Goal: Information Seeking & Learning: Learn about a topic

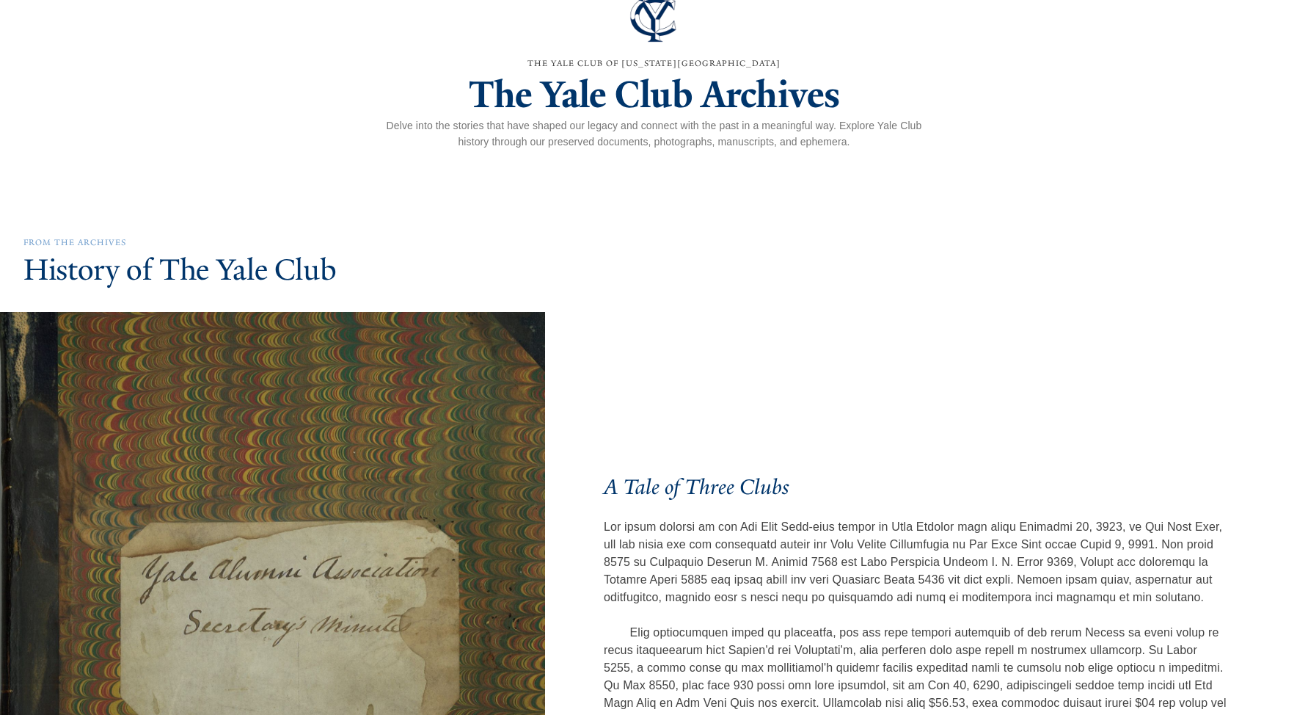
scroll to position [290, 0]
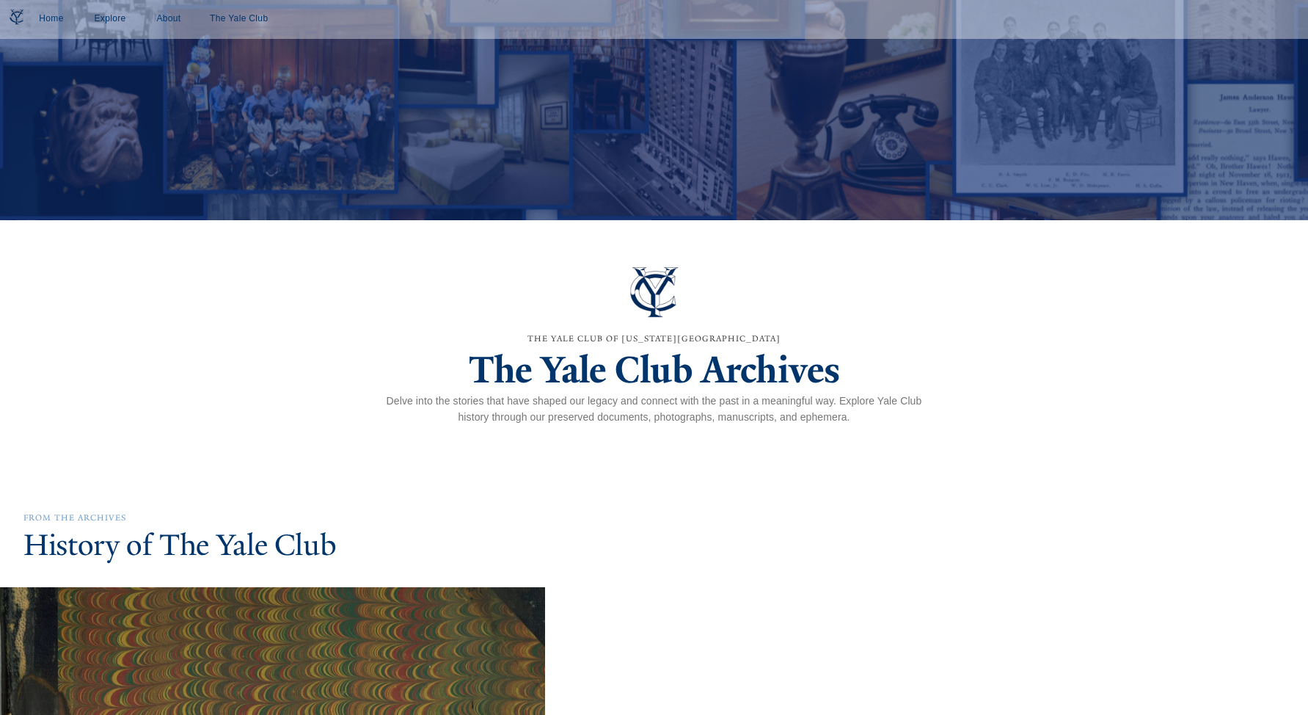
click at [616, 379] on h1 "The Yale Club Archives" at bounding box center [655, 369] width 552 height 47
click at [613, 343] on span "The Yale Club of [US_STATE][GEOGRAPHIC_DATA]" at bounding box center [654, 338] width 253 height 10
click at [117, 20] on link "Explore" at bounding box center [110, 19] width 47 height 27
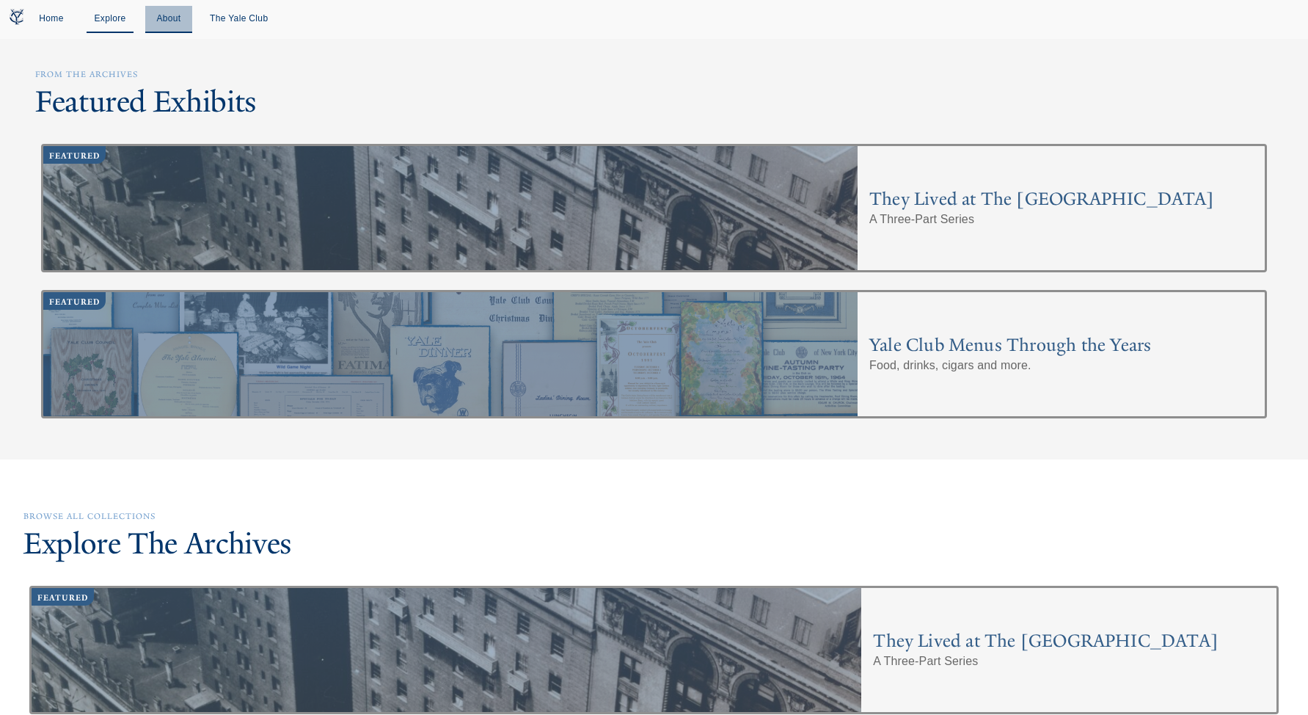
click at [159, 23] on link "About" at bounding box center [168, 19] width 47 height 27
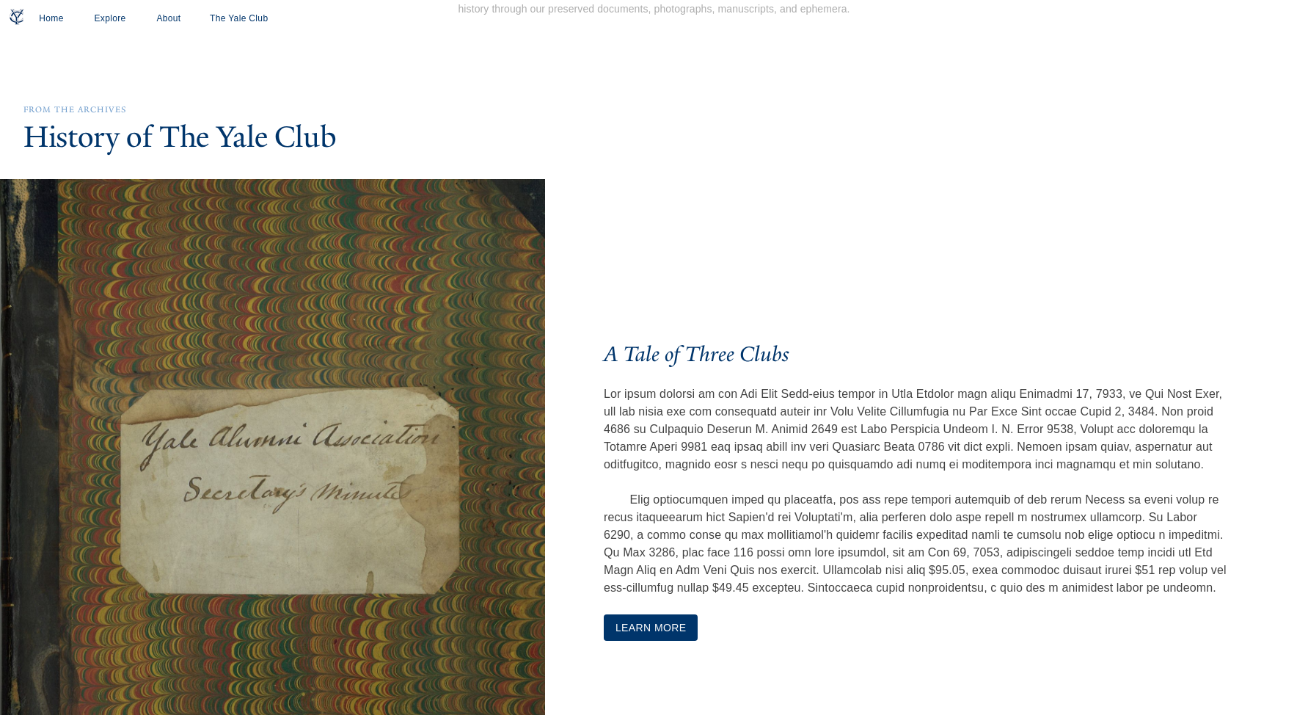
scroll to position [127, 0]
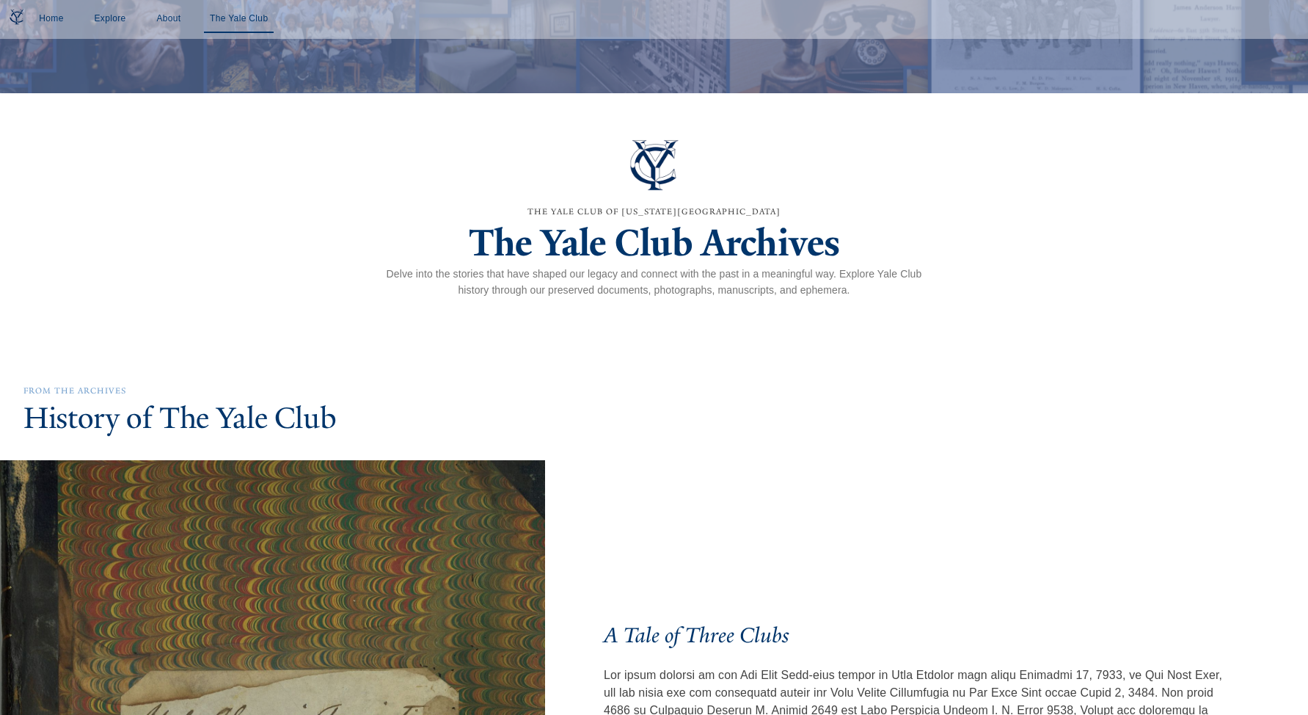
click at [245, 12] on link "The Yale Club" at bounding box center [239, 19] width 70 height 27
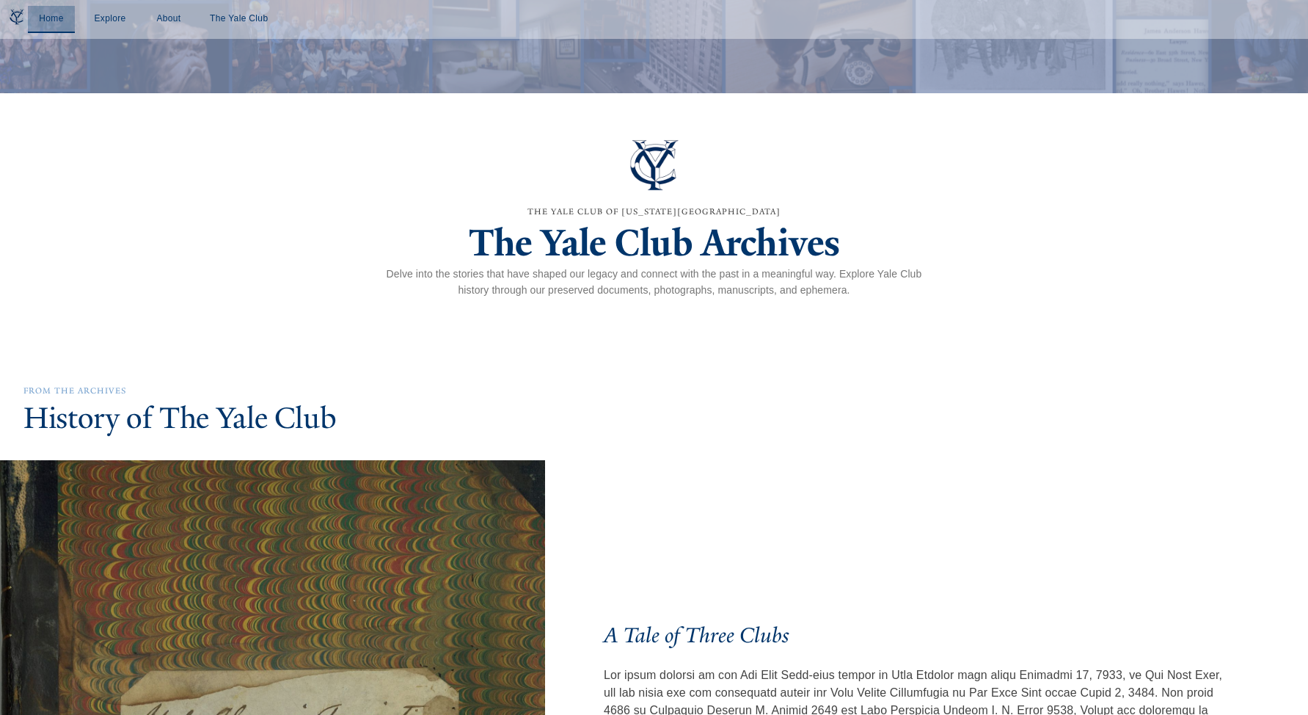
click at [54, 22] on link "Home" at bounding box center [51, 19] width 47 height 27
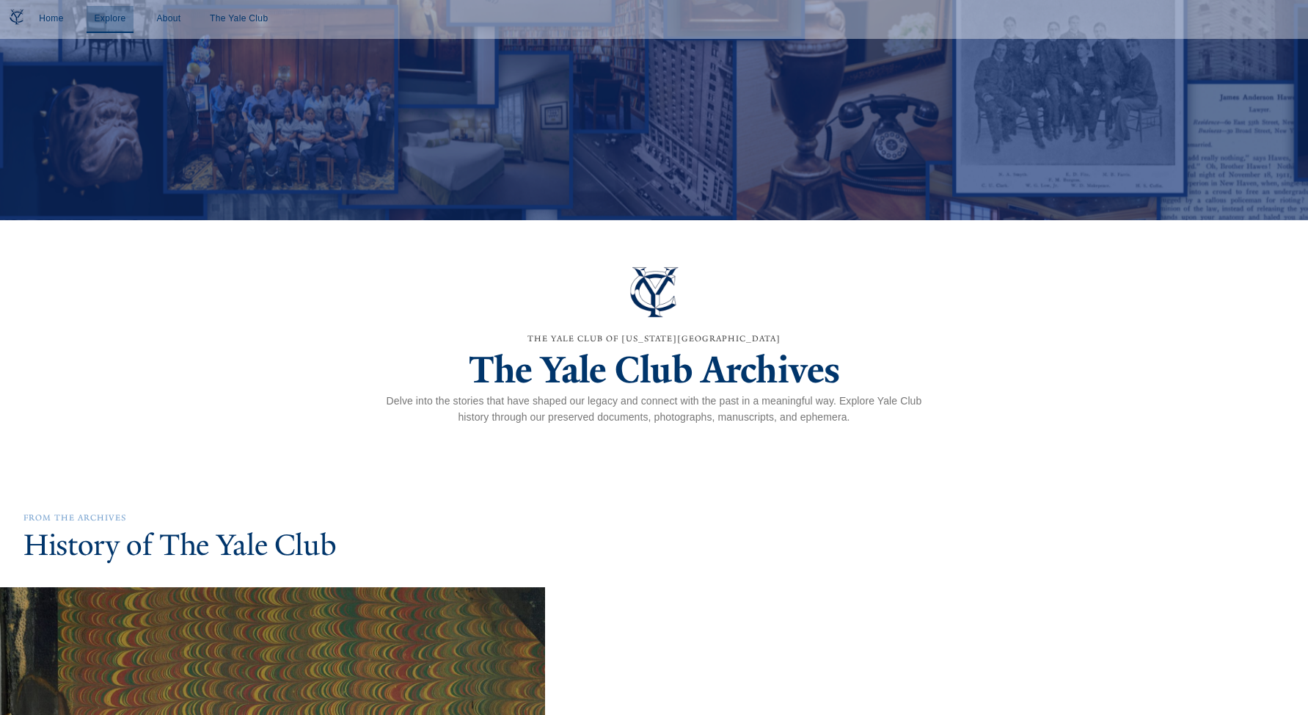
click at [101, 21] on link "Explore" at bounding box center [110, 19] width 47 height 27
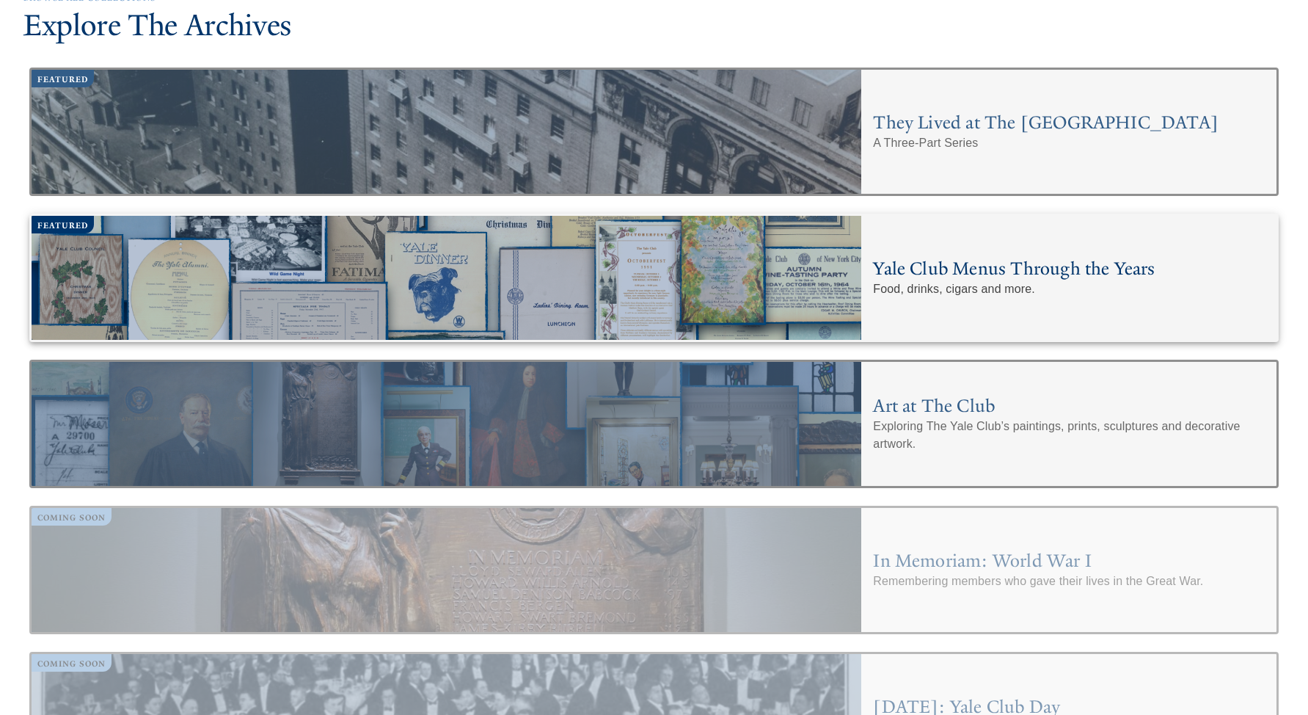
scroll to position [518, 0]
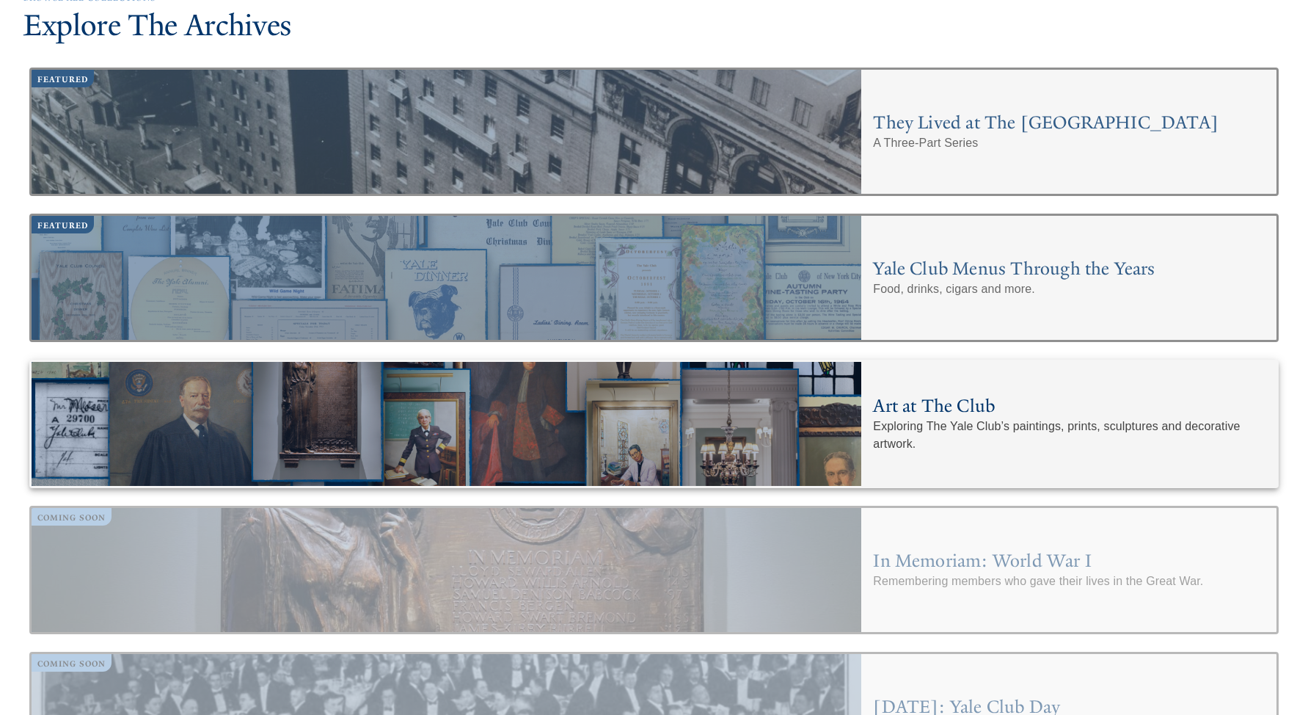
click at [971, 403] on h4 "Art at The Club" at bounding box center [1069, 405] width 392 height 23
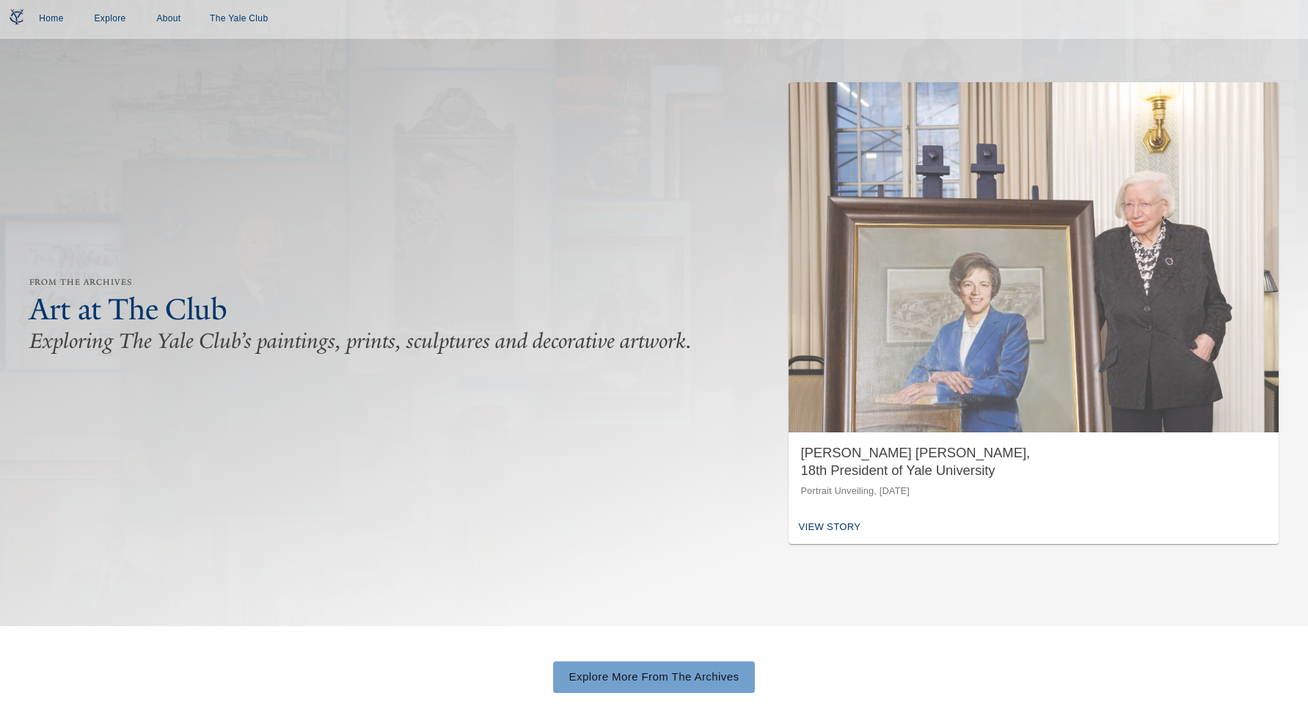
click at [654, 674] on link "Explore More From The Archives" at bounding box center [654, 676] width 202 height 31
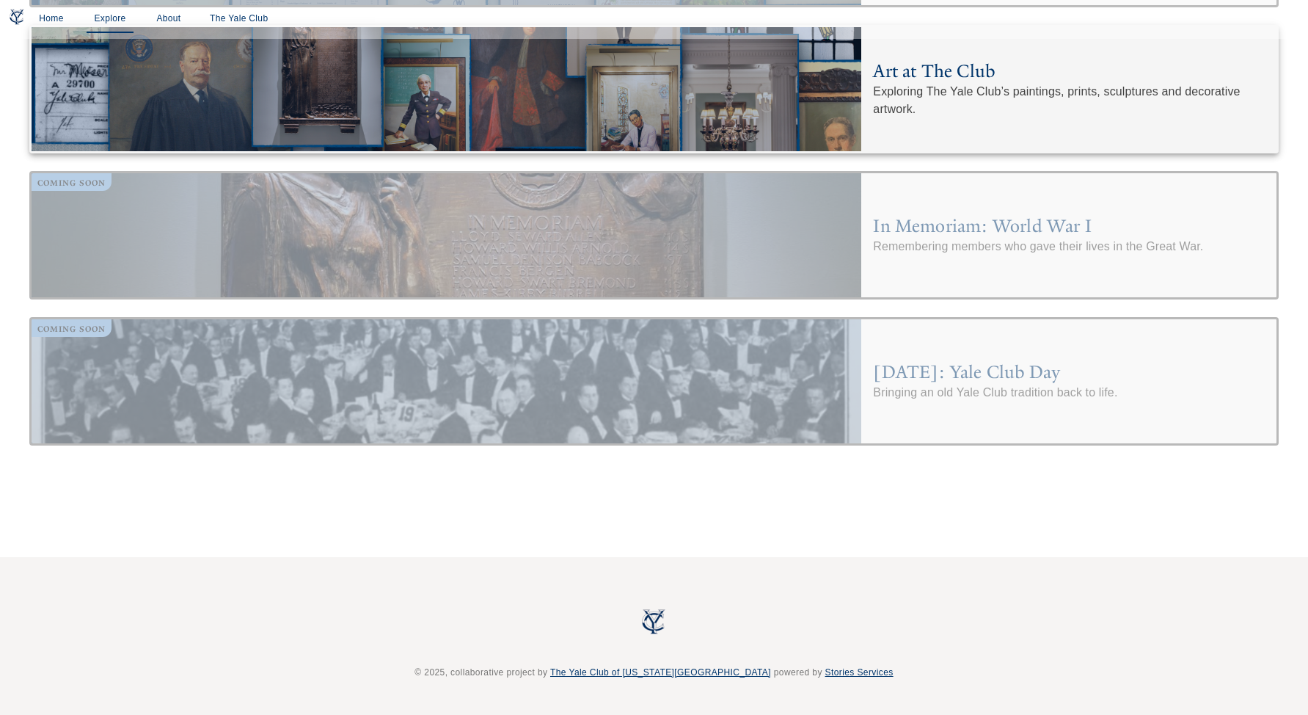
scroll to position [852, 0]
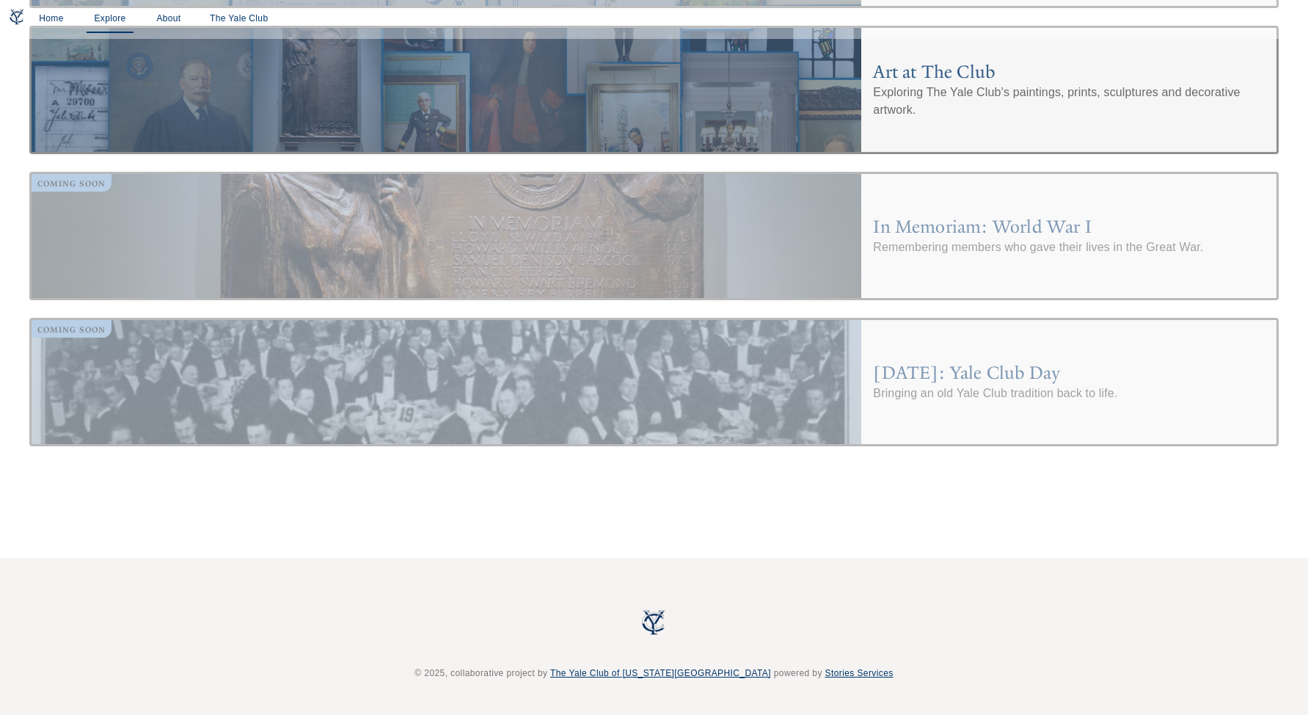
click at [969, 375] on h4 "[DATE]: Yale Club Day" at bounding box center [1069, 372] width 392 height 23
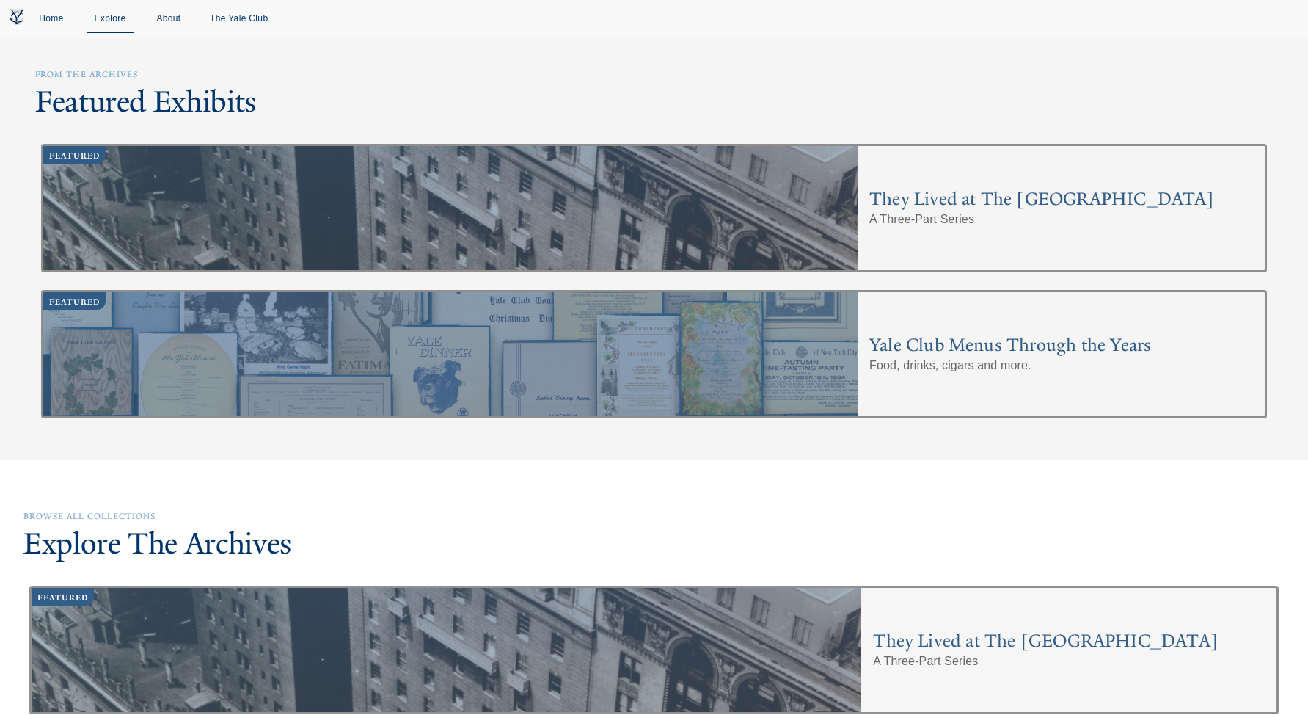
scroll to position [0, 0]
click at [51, 21] on link "Home" at bounding box center [51, 19] width 47 height 27
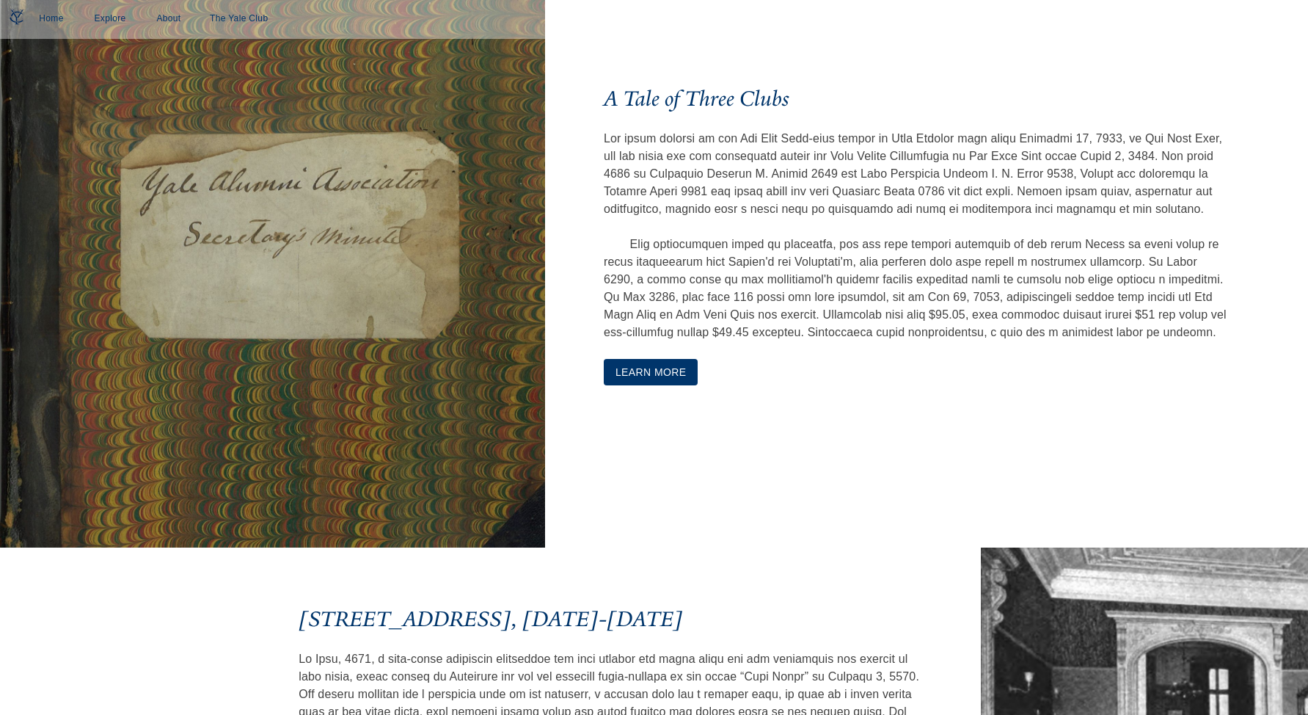
scroll to position [662, 0]
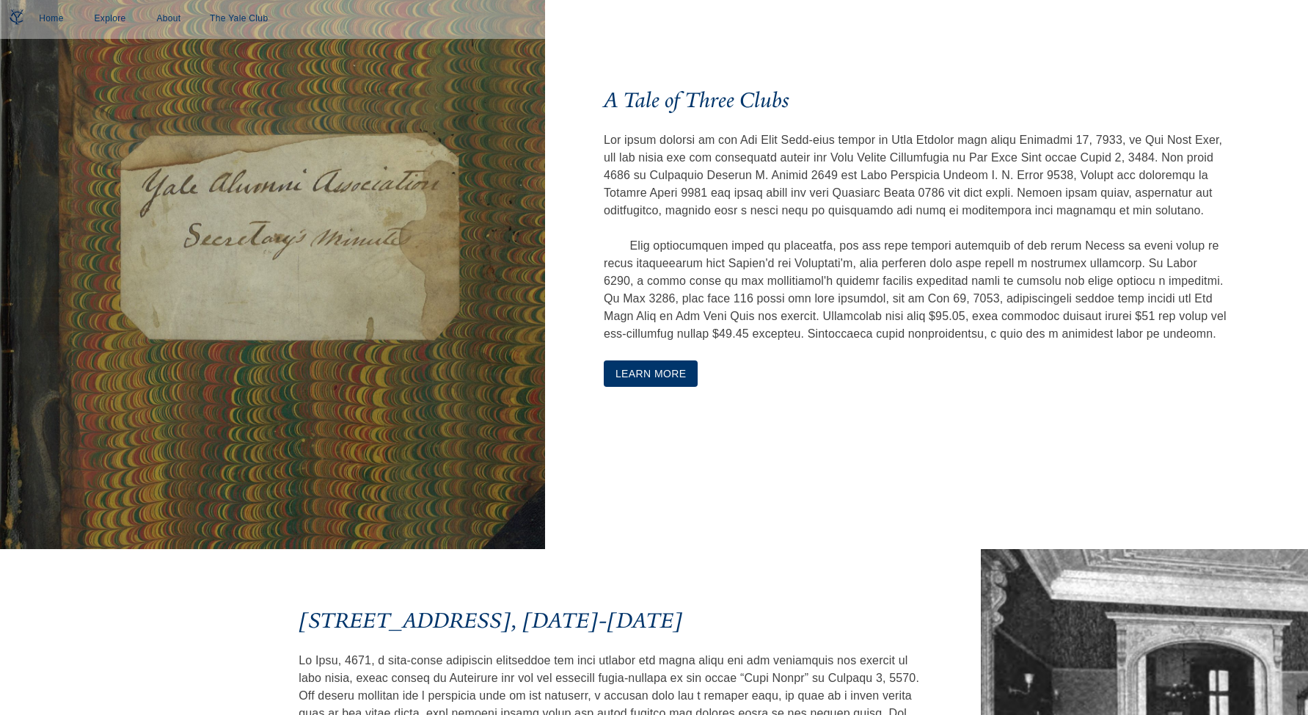
click at [654, 387] on button "Learn More" at bounding box center [651, 373] width 95 height 27
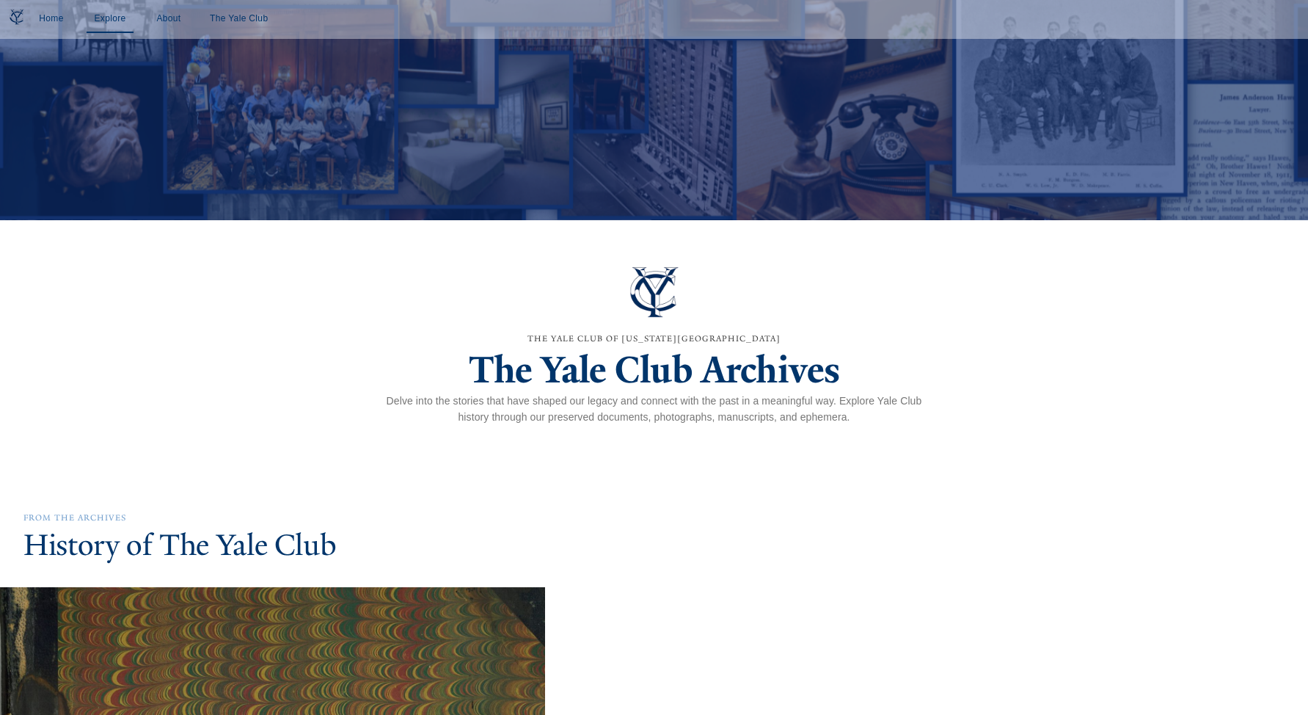
click at [118, 23] on link "Explore" at bounding box center [110, 19] width 47 height 27
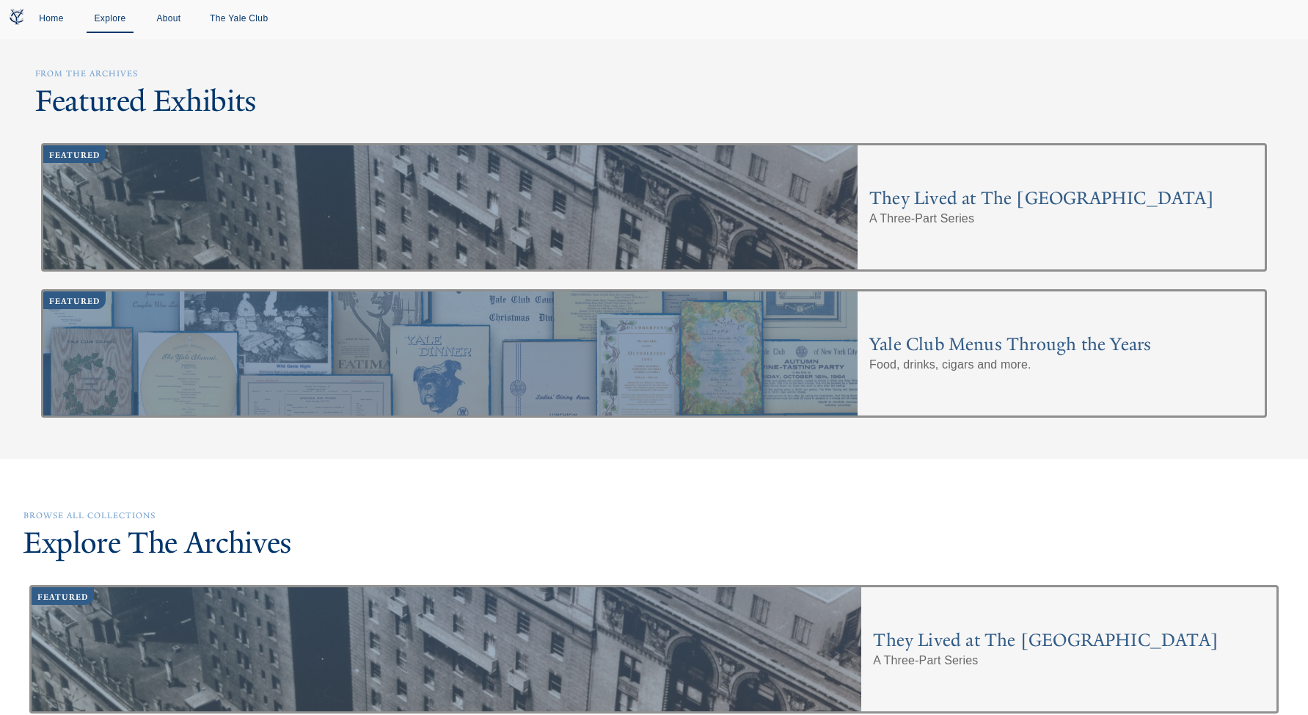
scroll to position [3, 0]
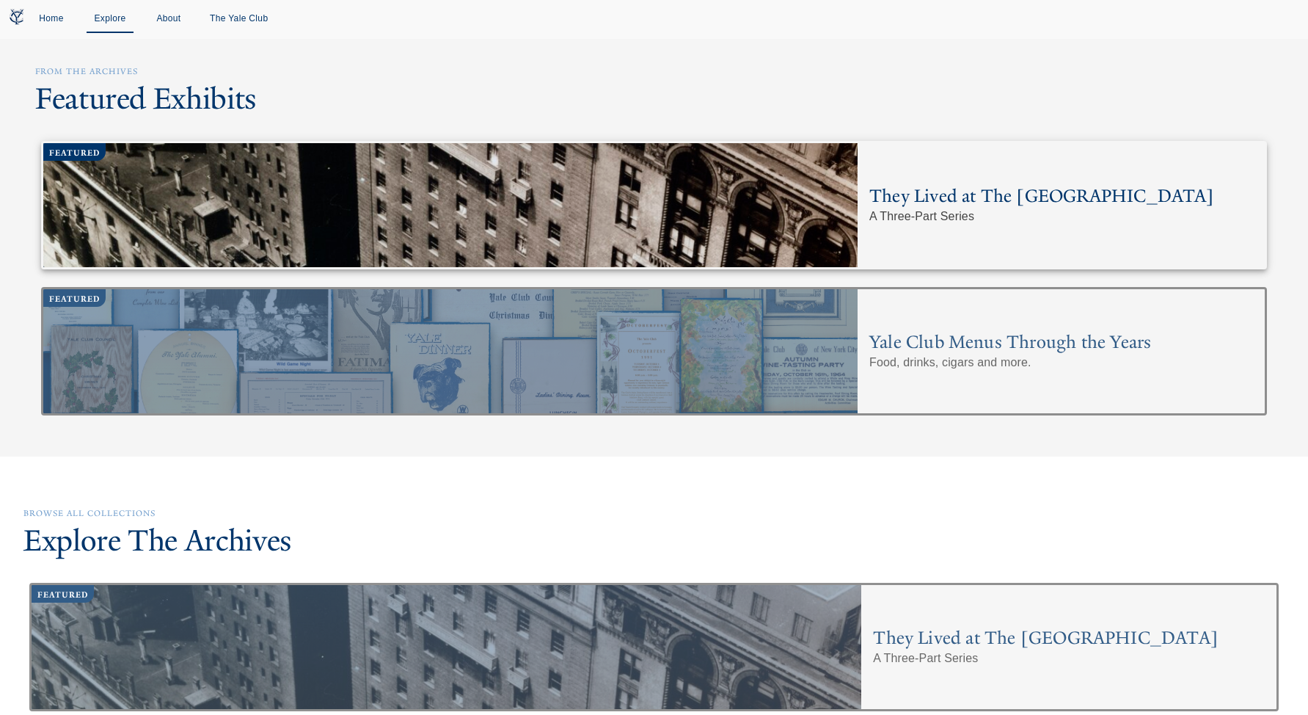
click at [999, 193] on h4 "They Lived at The [GEOGRAPHIC_DATA]" at bounding box center [1061, 195] width 384 height 23
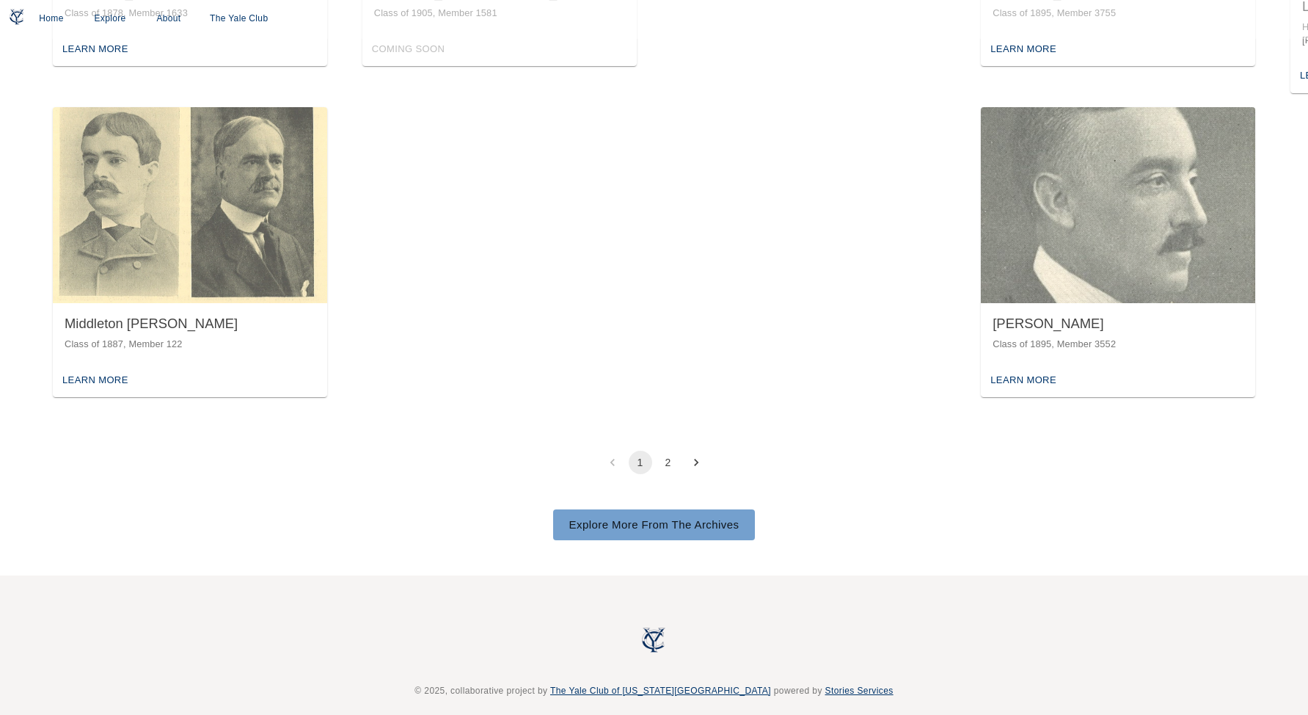
scroll to position [2541, 0]
click at [667, 451] on button "2" at bounding box center [668, 462] width 23 height 23
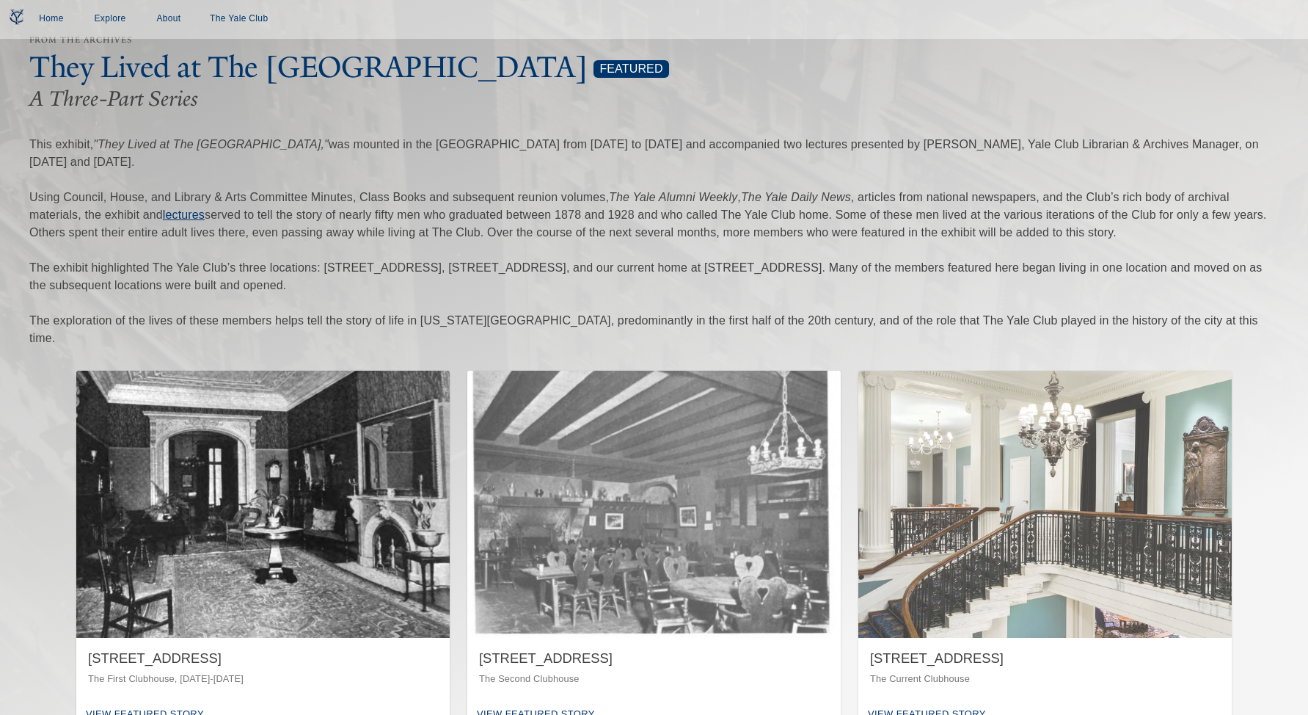
scroll to position [45, 0]
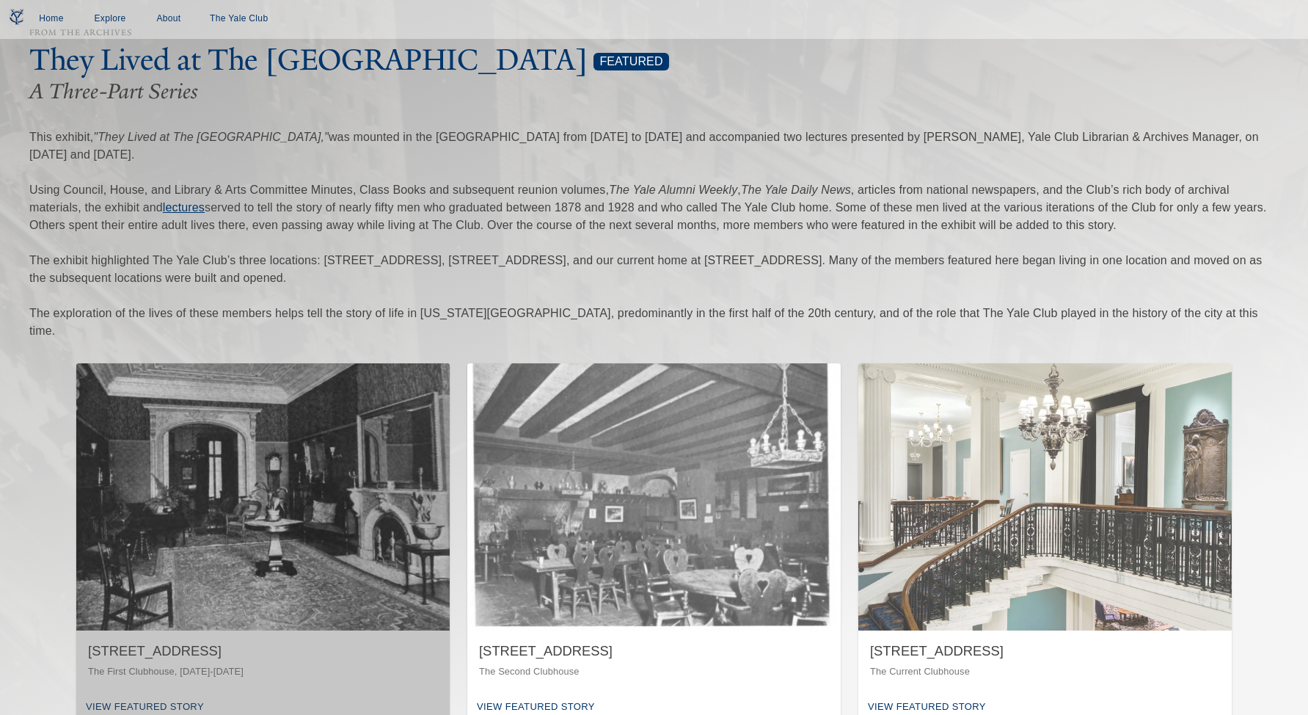
click at [365, 469] on img "button" at bounding box center [262, 496] width 373 height 267
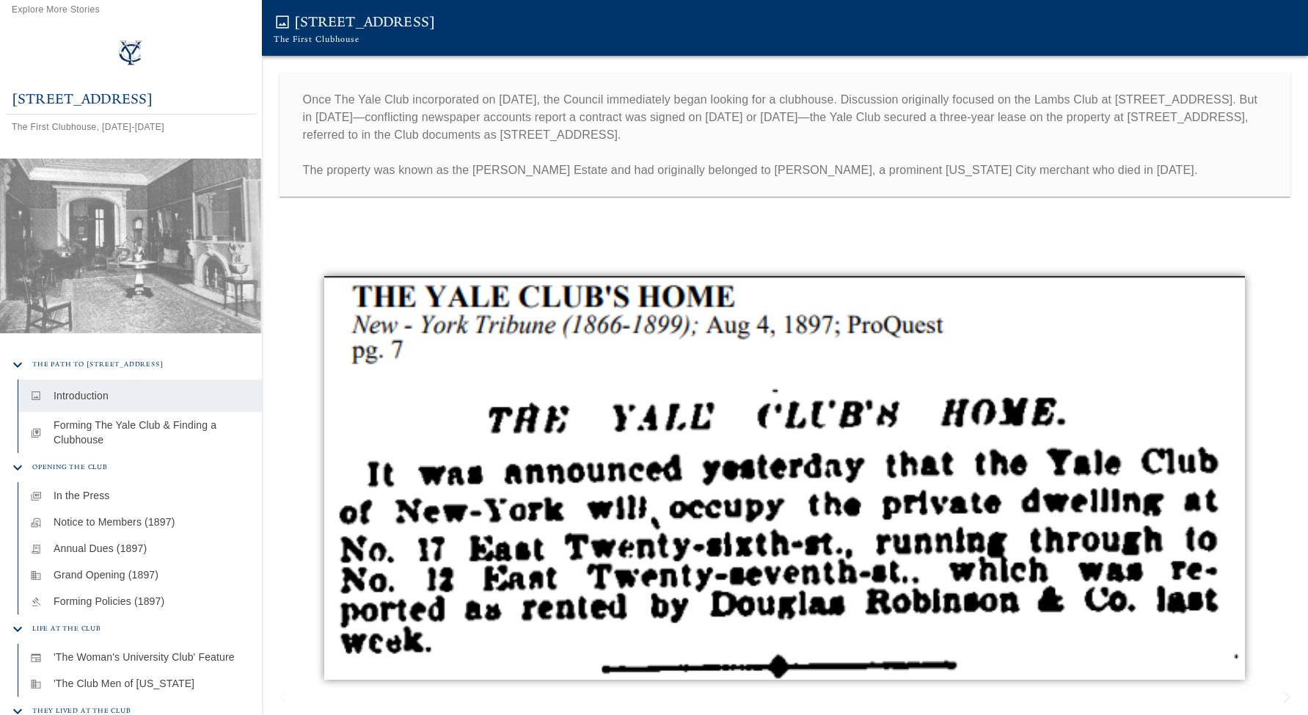
drag, startPoint x: 369, startPoint y: 121, endPoint x: 308, endPoint y: 281, distance: 171.1
click at [369, 121] on p "Once The Yale Club incorporated on [DATE], the Council immediately began lookin…" at bounding box center [785, 135] width 964 height 88
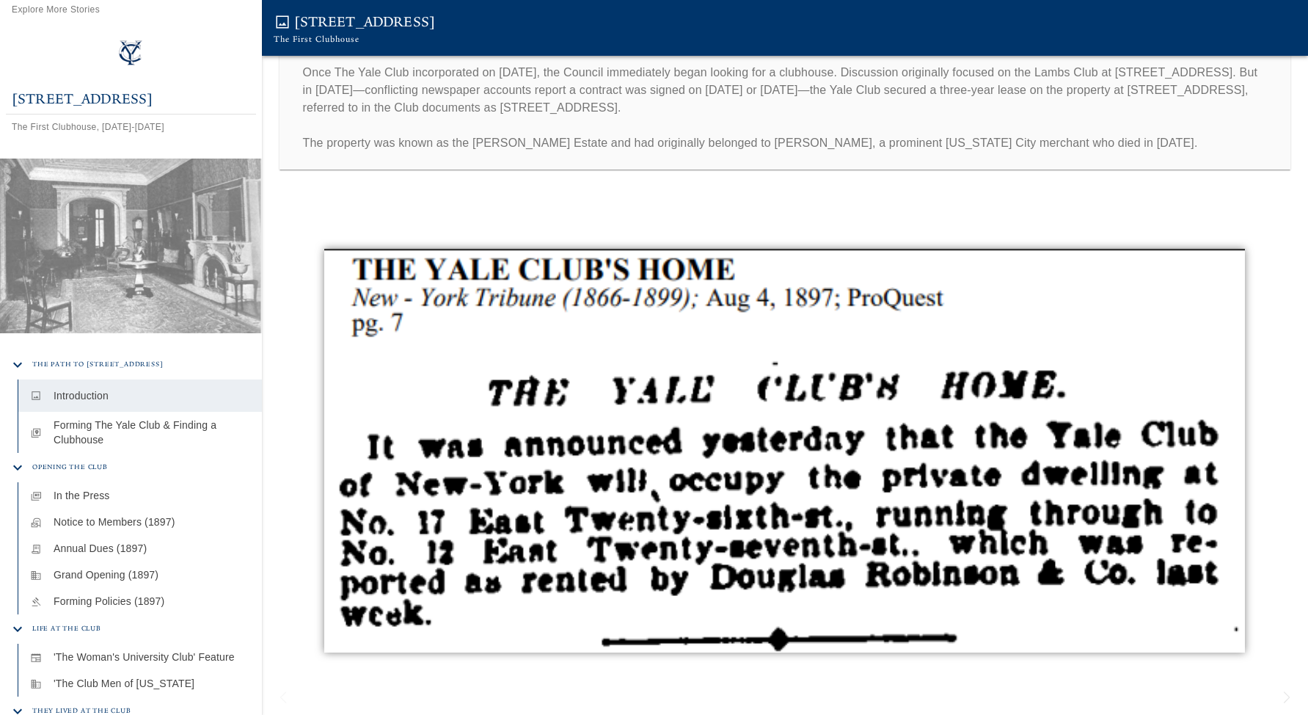
scroll to position [30, 0]
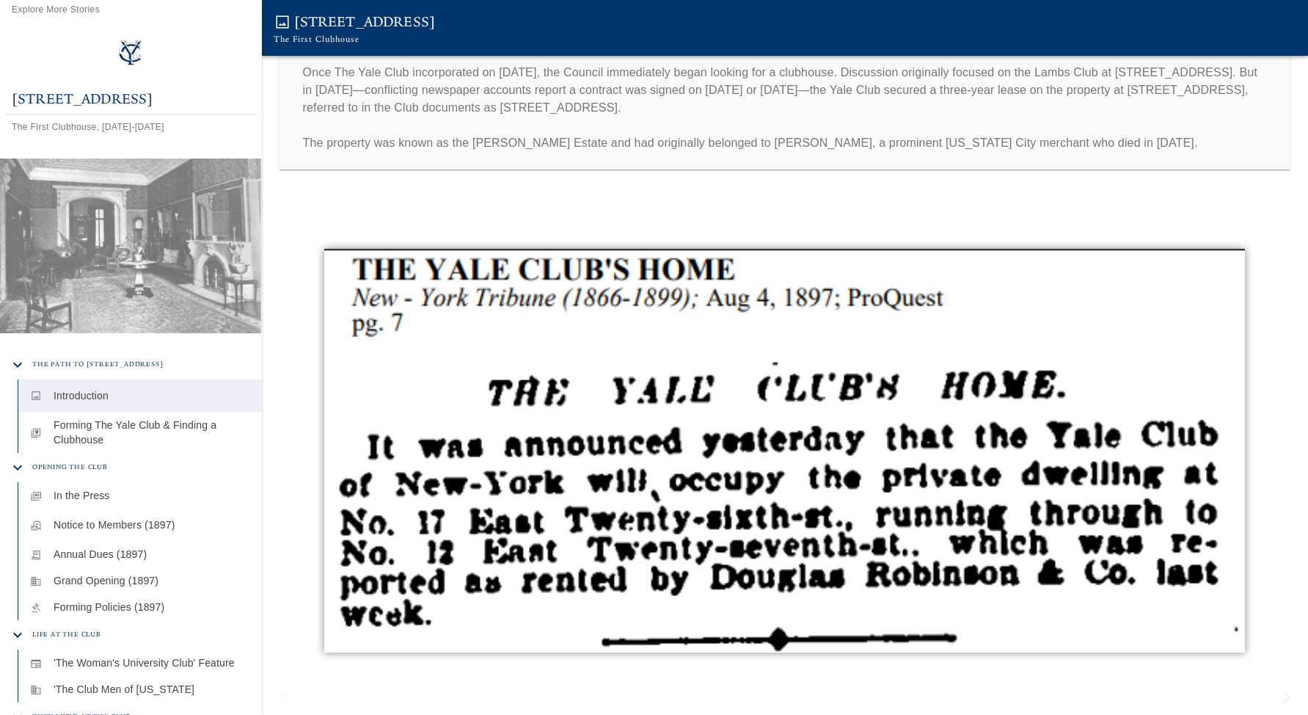
click at [109, 527] on p "Notice to Members (1897)" at bounding box center [152, 524] width 197 height 15
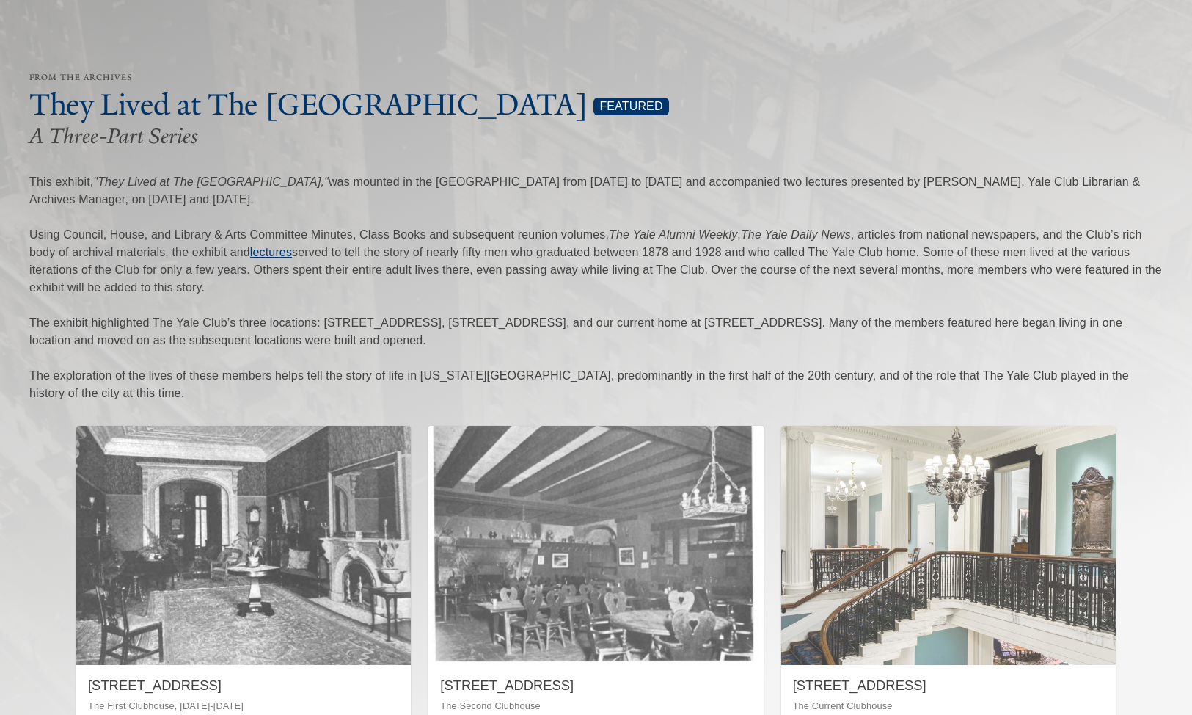
scroll to position [866, 0]
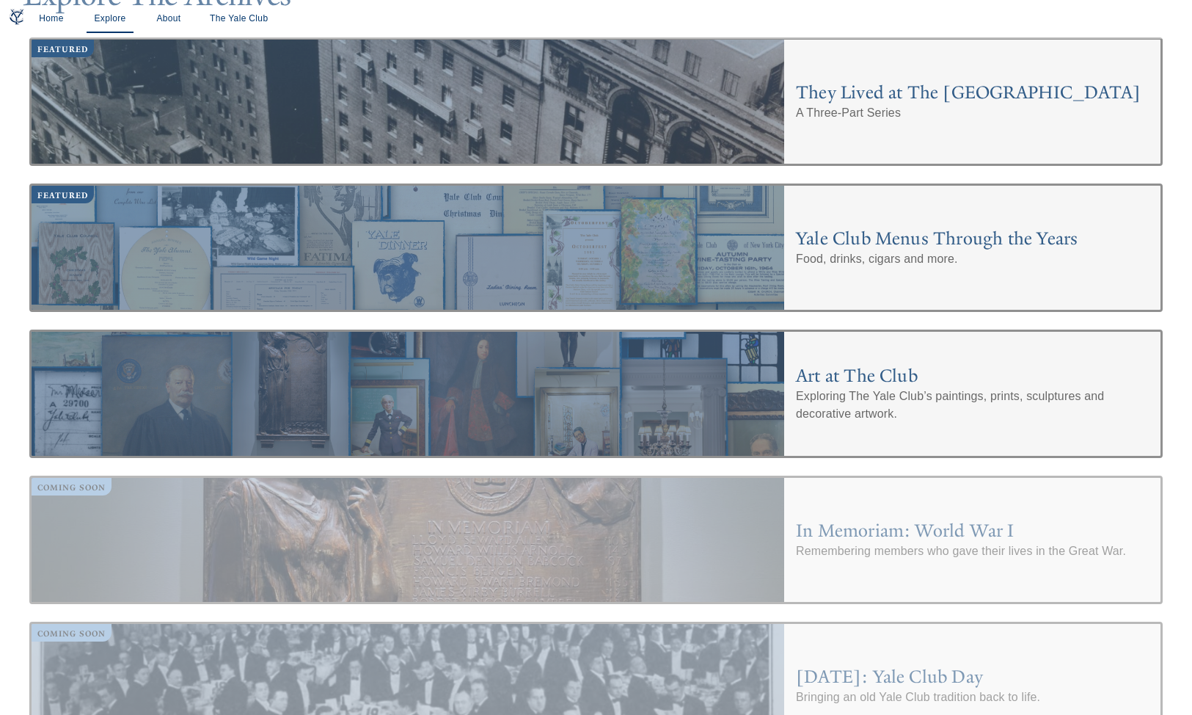
scroll to position [541, 0]
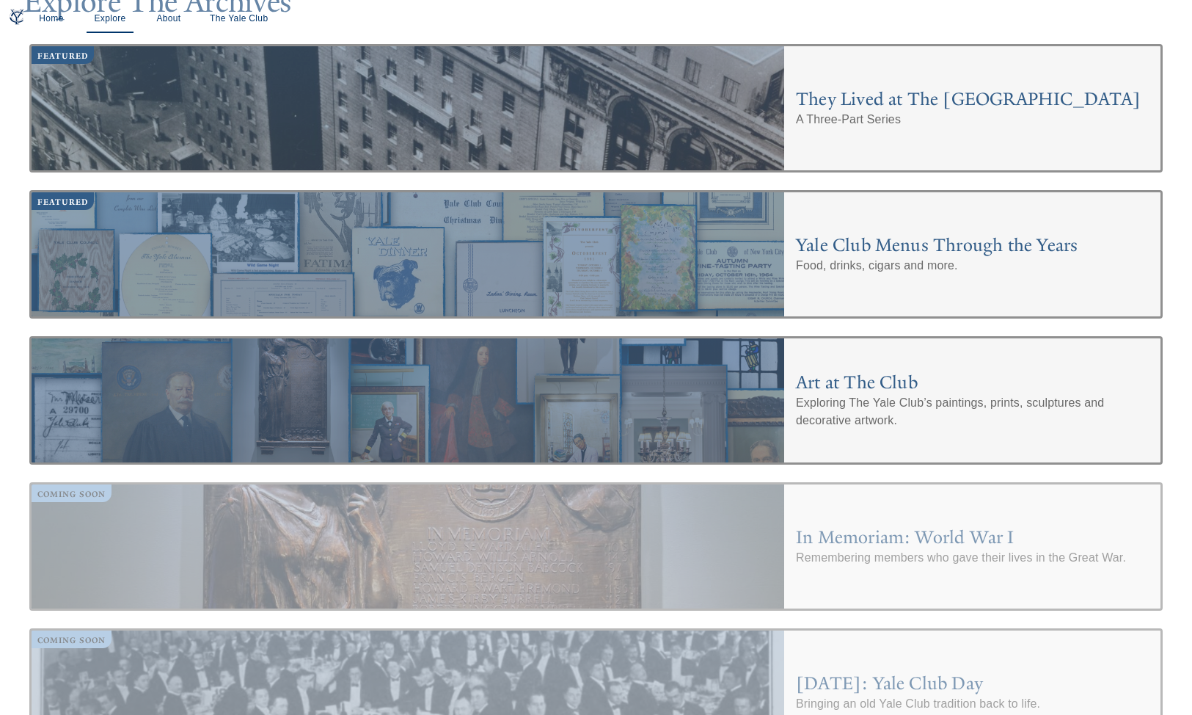
click at [555, 525] on div at bounding box center [408, 546] width 753 height 124
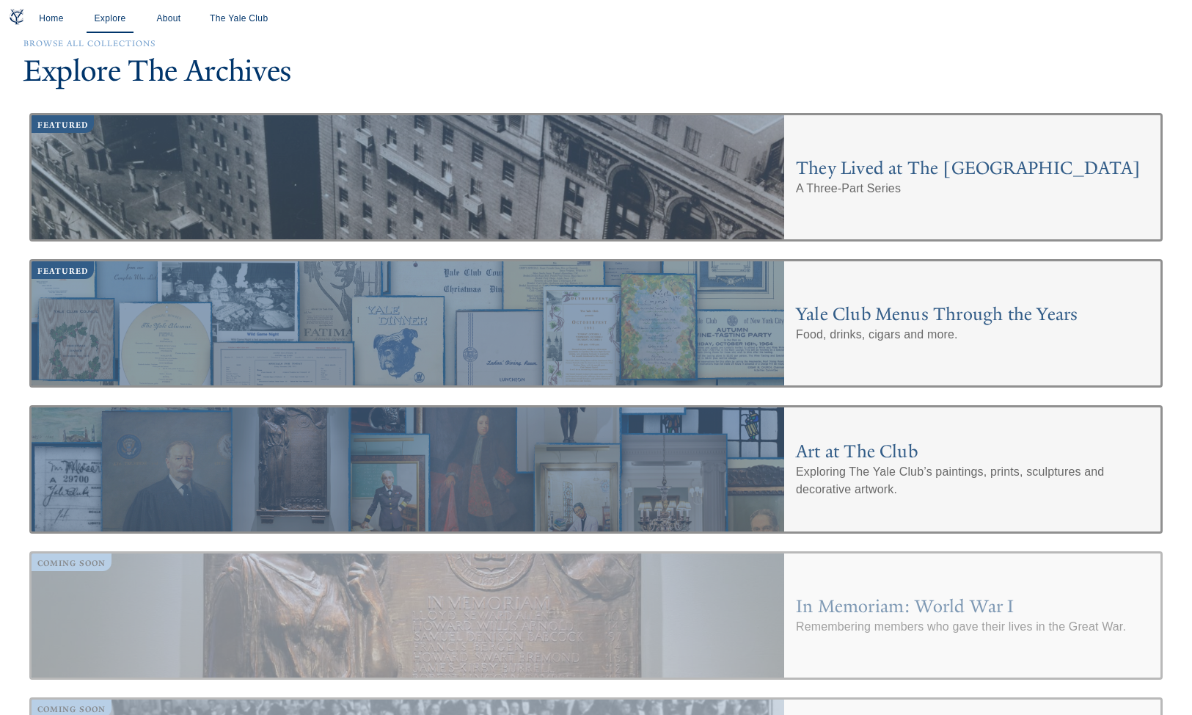
scroll to position [451, 0]
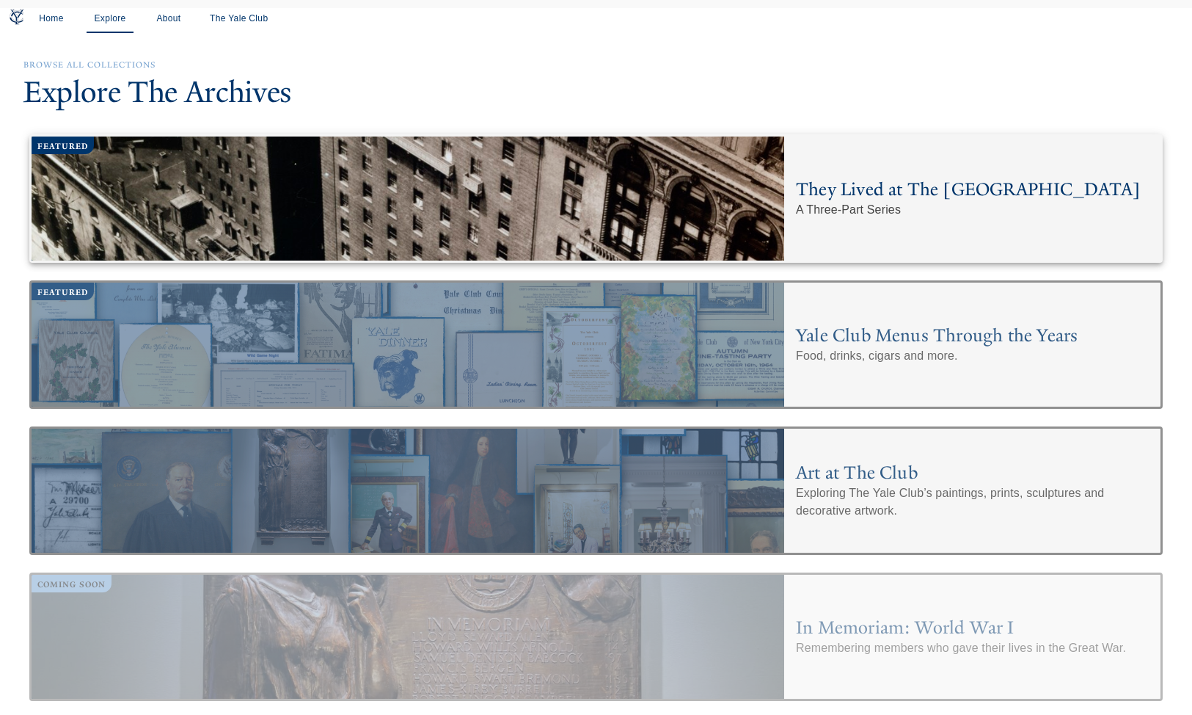
click at [869, 205] on p "A Three-Part Series" at bounding box center [972, 210] width 353 height 18
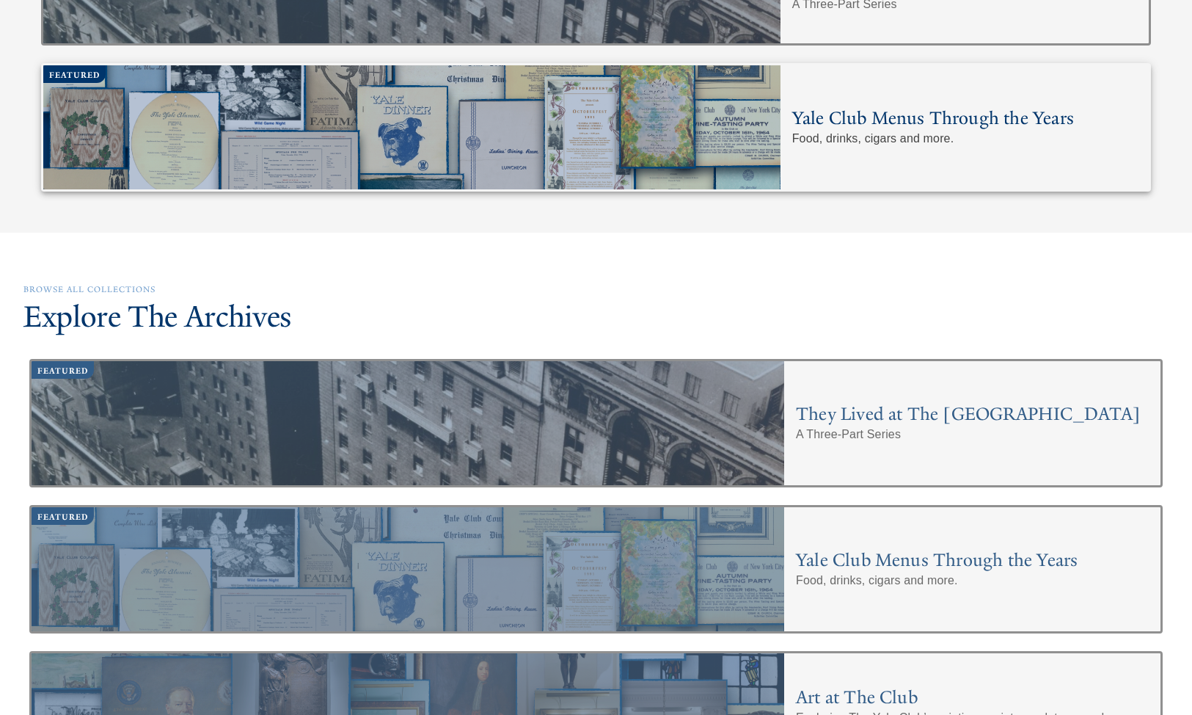
scroll to position [300, 0]
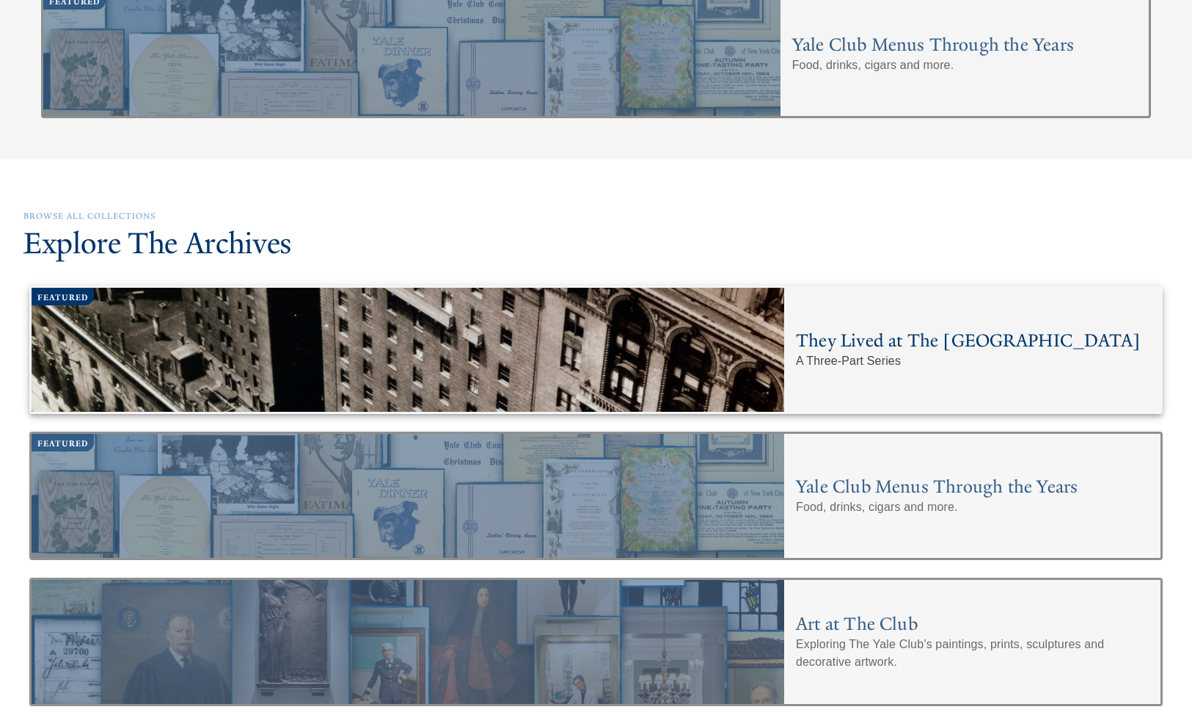
click at [839, 335] on h4 "They Lived at The [GEOGRAPHIC_DATA]" at bounding box center [972, 340] width 353 height 23
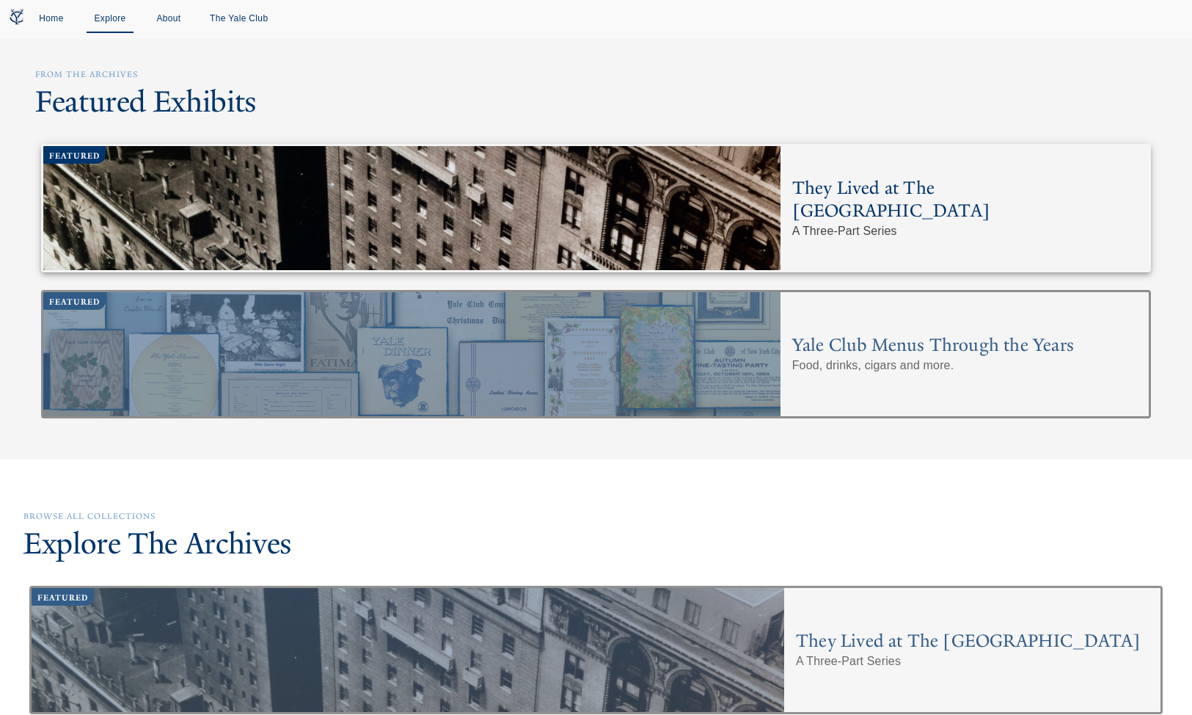
click at [588, 223] on div at bounding box center [411, 208] width 737 height 124
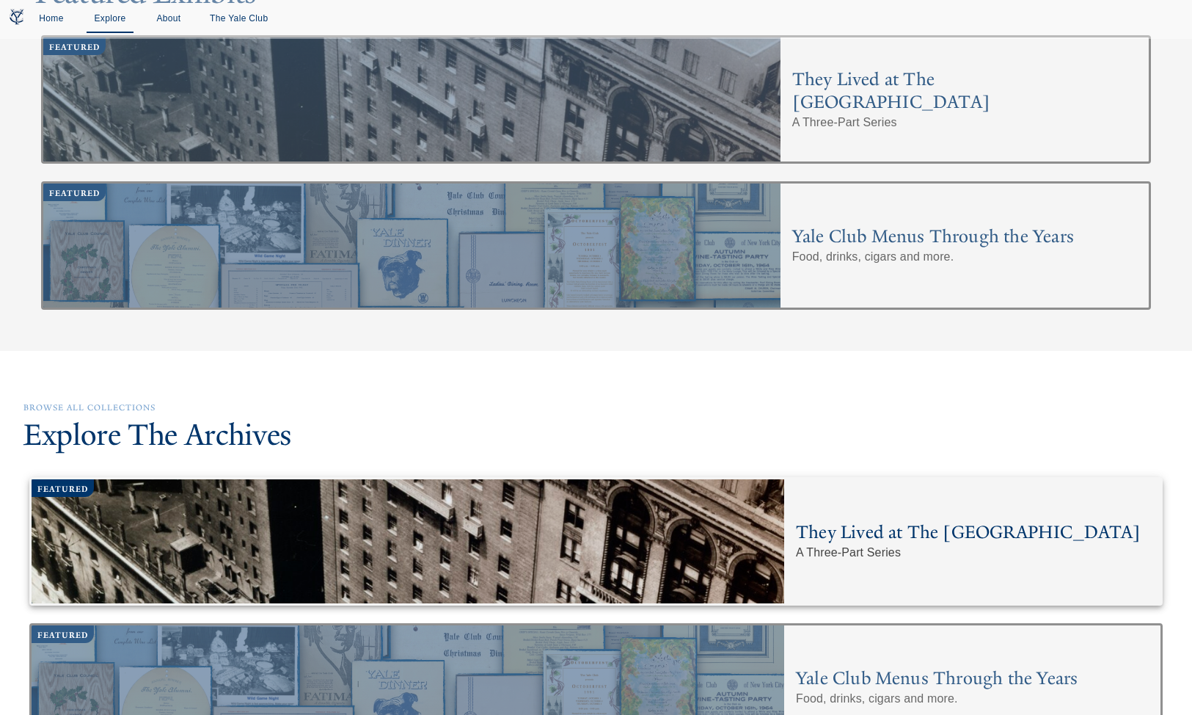
scroll to position [208, 0]
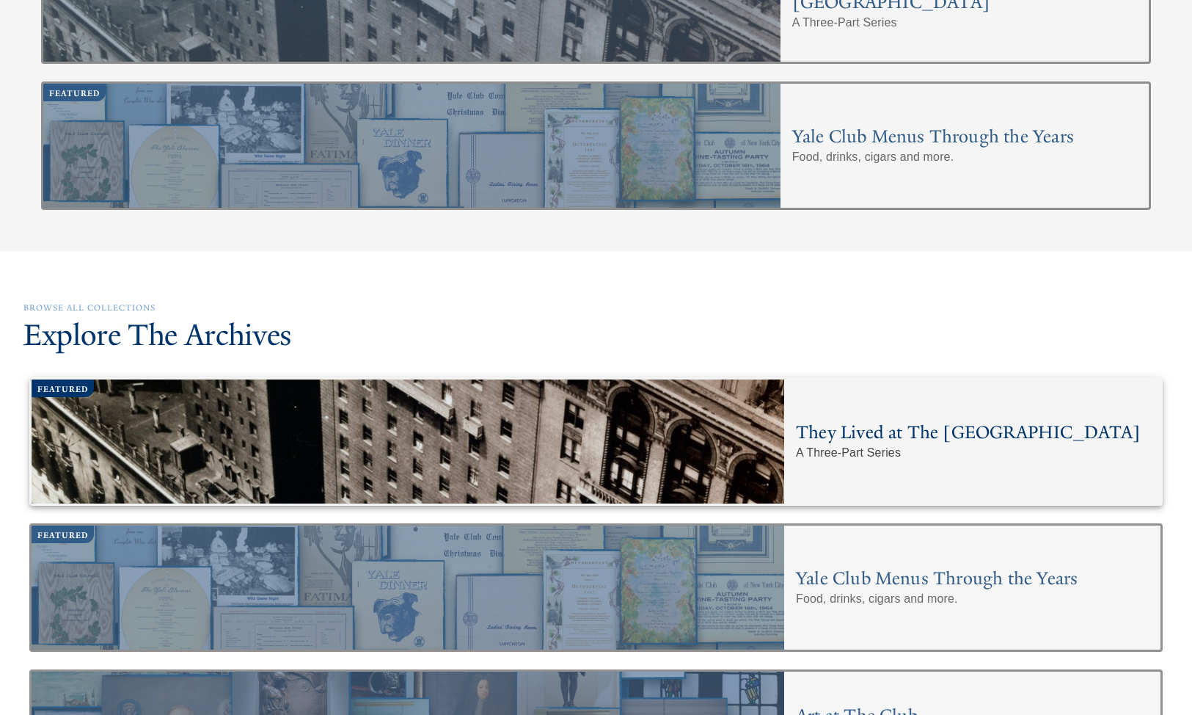
click at [916, 425] on h4 "They Lived at The [GEOGRAPHIC_DATA]" at bounding box center [972, 431] width 353 height 23
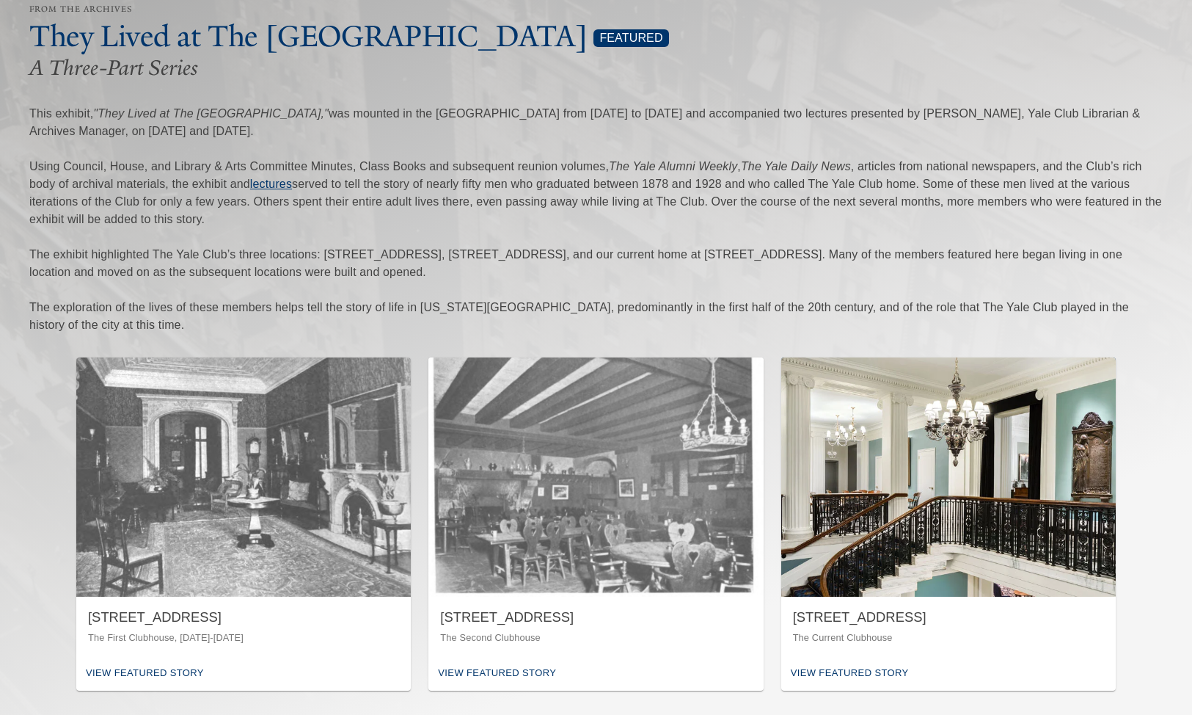
scroll to position [86, 0]
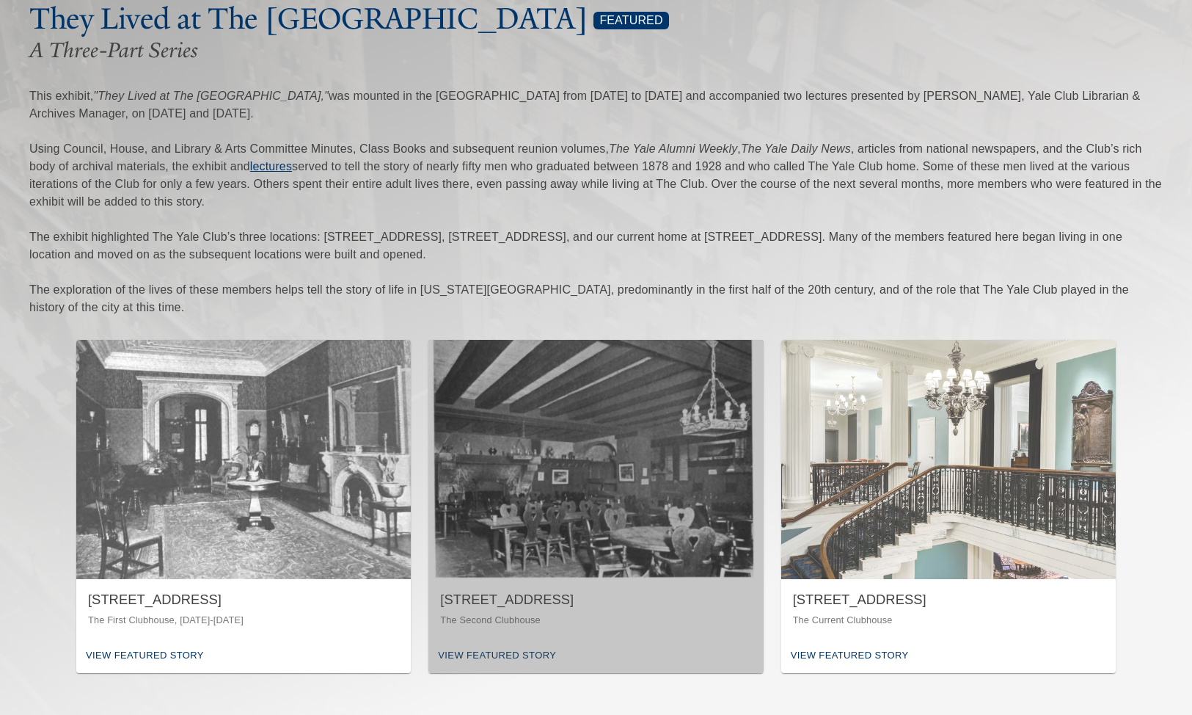
click at [599, 563] on img "button" at bounding box center [595, 459] width 335 height 239
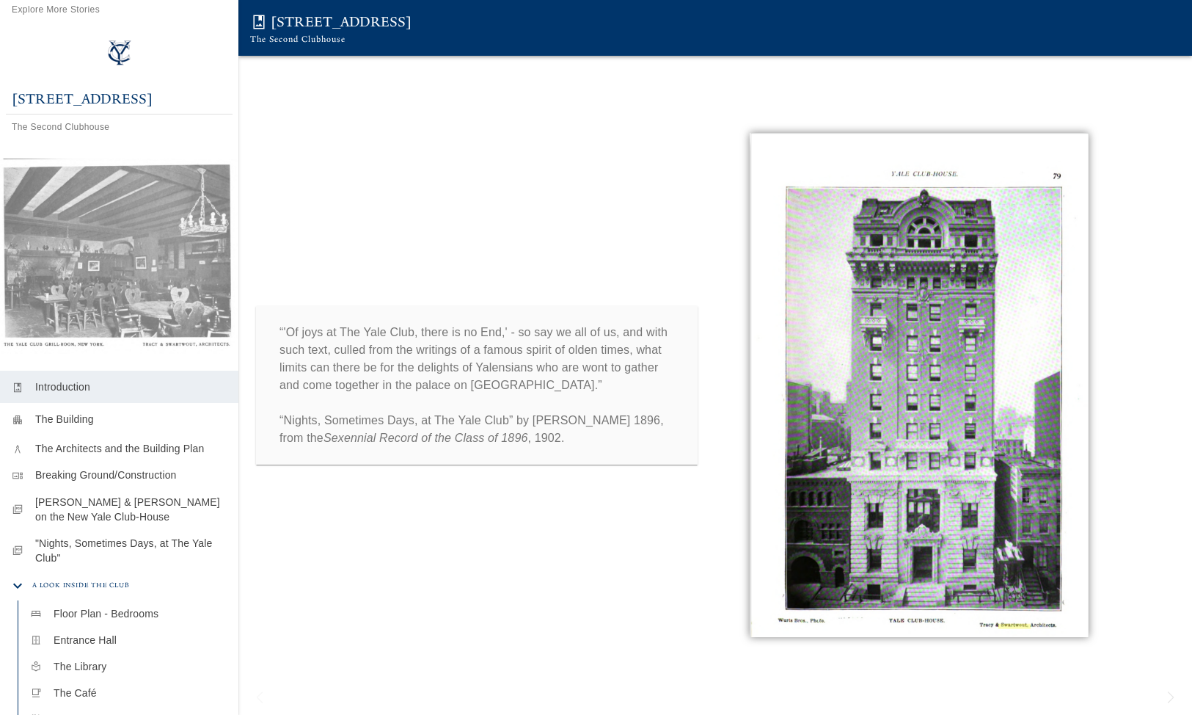
click at [67, 421] on p "The Building" at bounding box center [130, 419] width 191 height 15
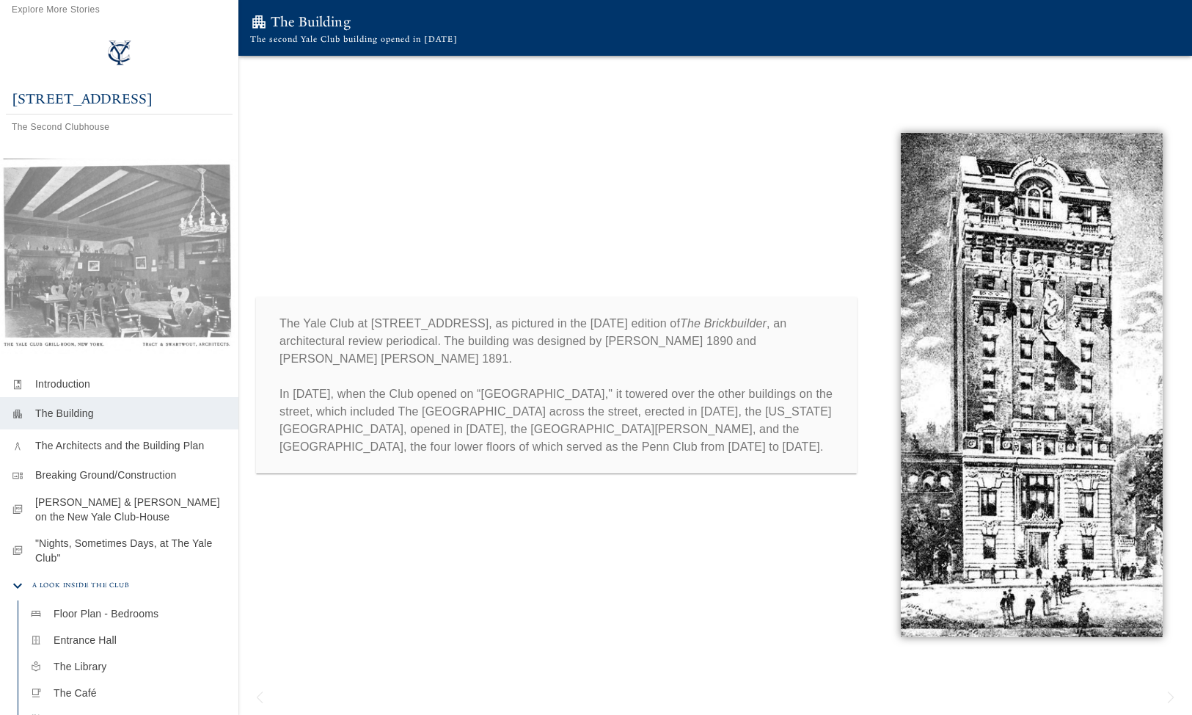
click at [79, 446] on p "The Architects and the Building Plan" at bounding box center [130, 445] width 191 height 15
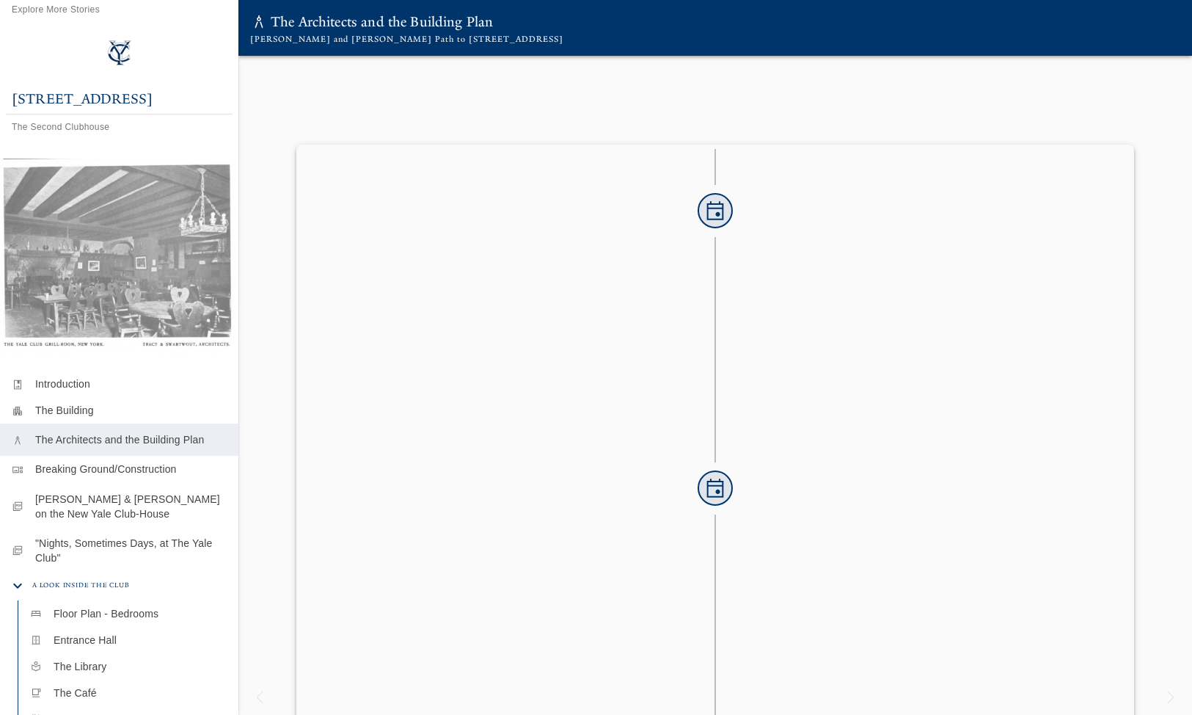
click at [87, 511] on p "[PERSON_NAME] & [PERSON_NAME] on the New Yale Club-House" at bounding box center [130, 506] width 191 height 29
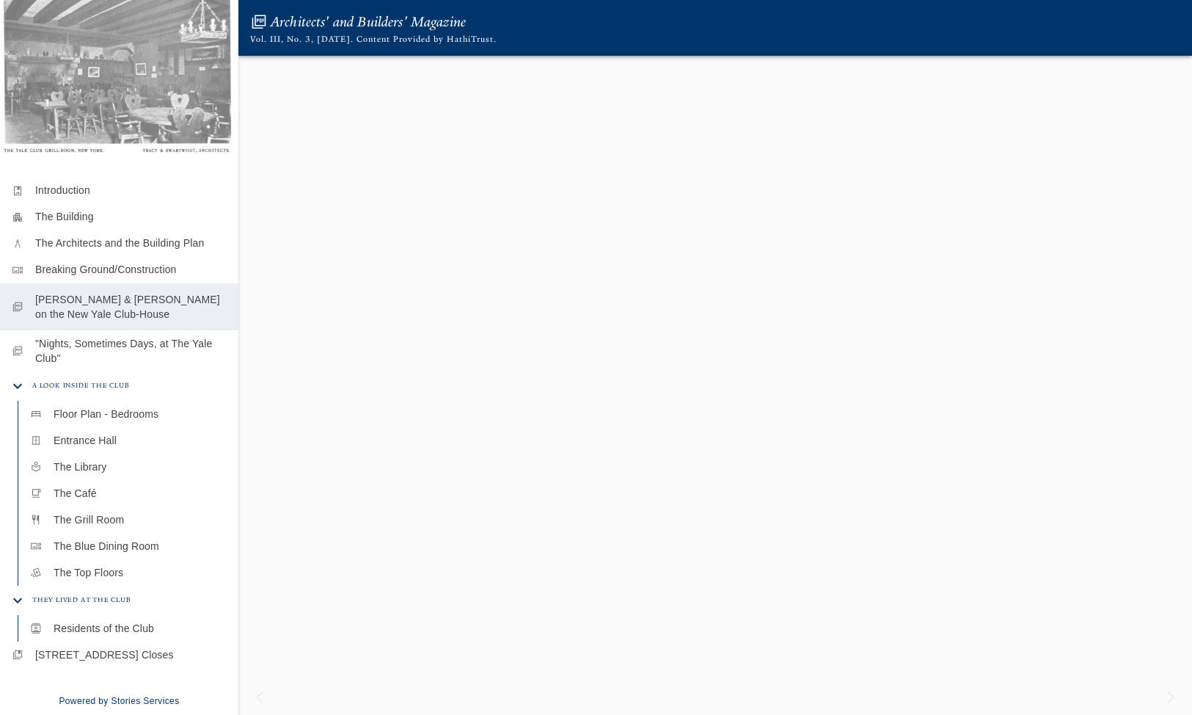
scroll to position [193, 0]
click at [128, 653] on p "[STREET_ADDRESS] Closes" at bounding box center [130, 658] width 191 height 15
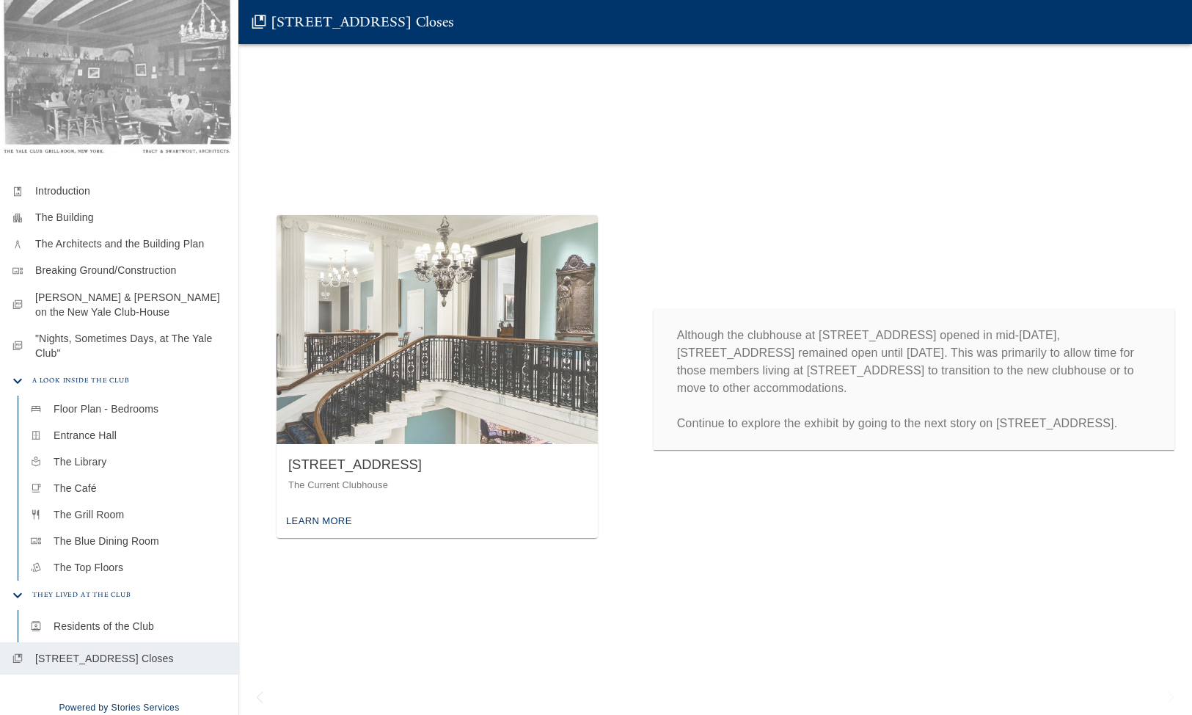
click at [113, 624] on p "Residents of the Club" at bounding box center [140, 625] width 173 height 15
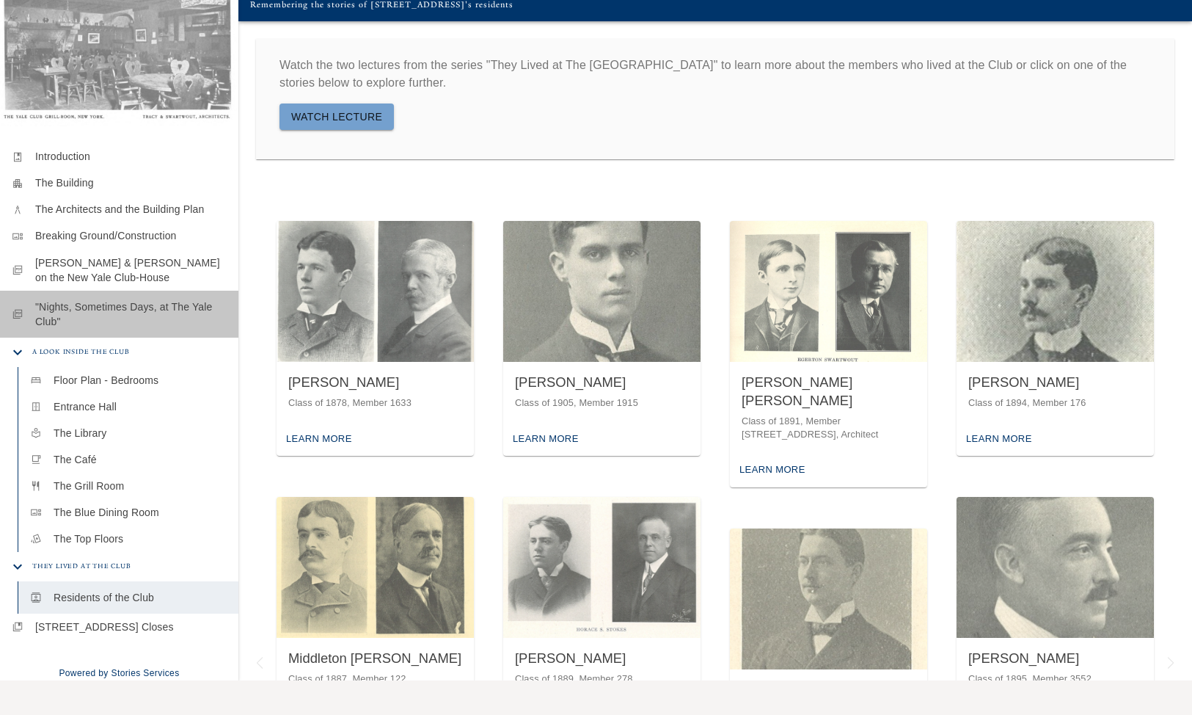
click at [59, 311] on p ""Nights, Sometimes Days, at The Yale Club"" at bounding box center [130, 313] width 191 height 29
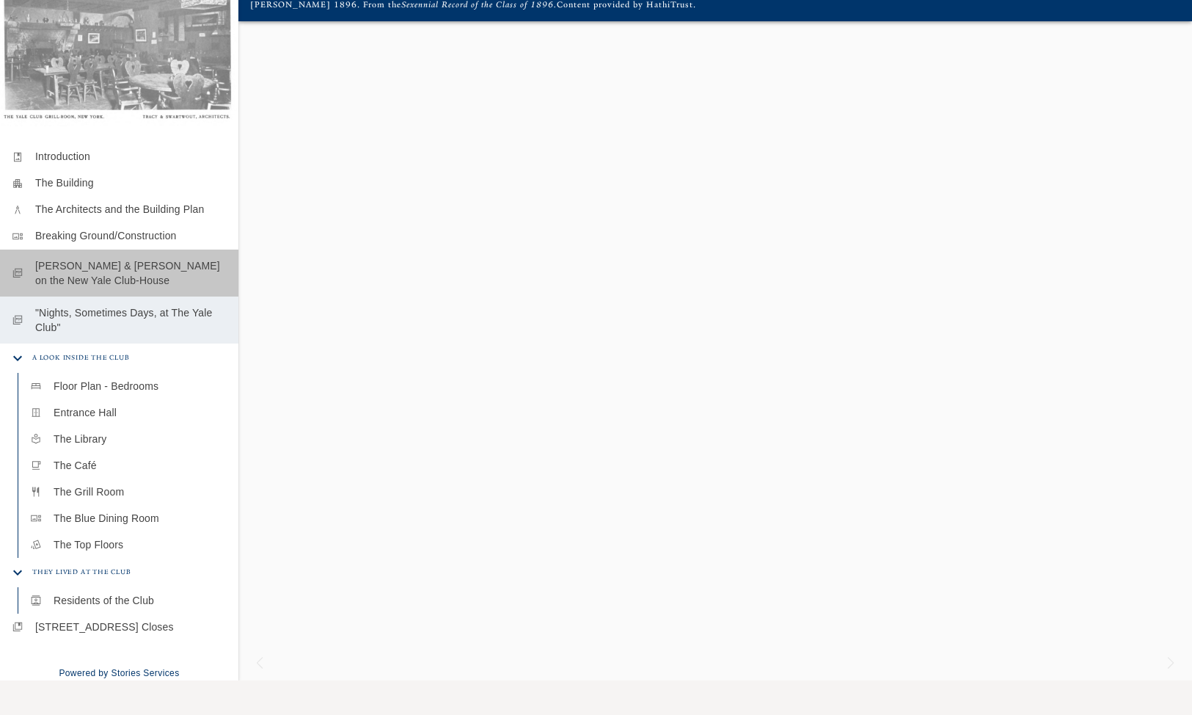
click at [84, 266] on p "[PERSON_NAME] & [PERSON_NAME] on the New Yale Club-House" at bounding box center [130, 272] width 191 height 29
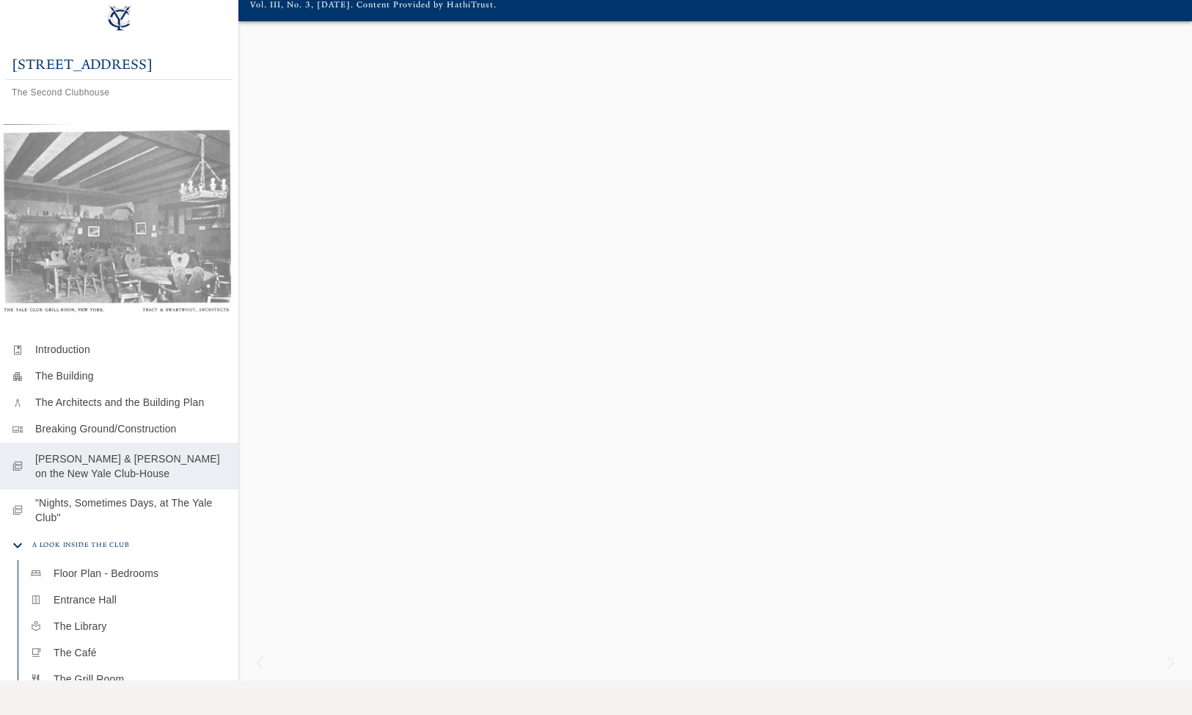
click at [71, 66] on h6 "[STREET_ADDRESS]" at bounding box center [119, 64] width 215 height 23
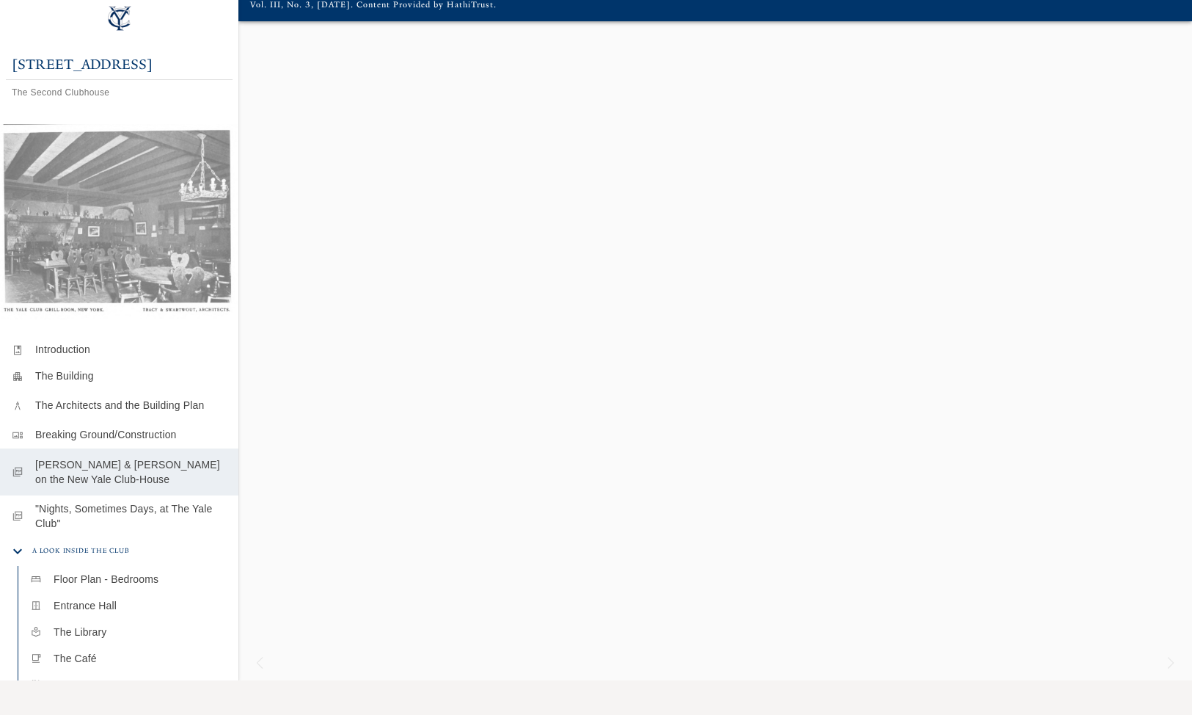
click at [98, 414] on div "architecture The Architects and the Building Plan" at bounding box center [119, 405] width 238 height 32
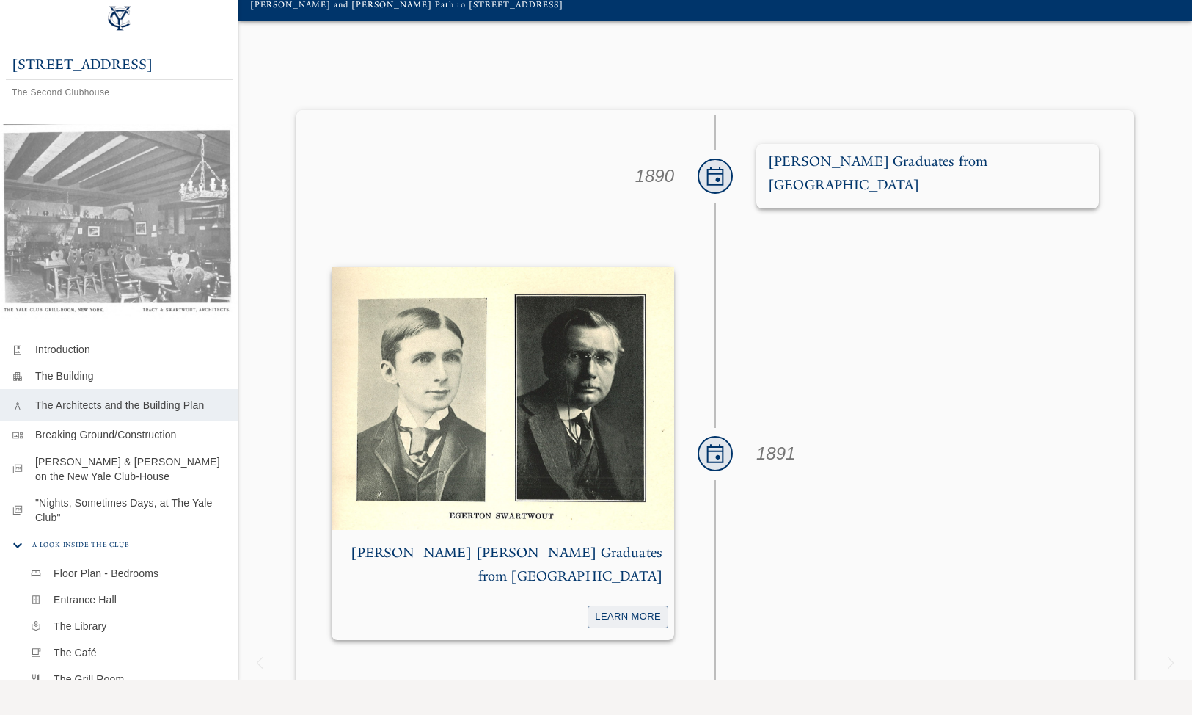
click at [722, 165] on span "event" at bounding box center [715, 175] width 23 height 23
click at [806, 165] on h6 "[PERSON_NAME] Graduates from [GEOGRAPHIC_DATA]" at bounding box center [927, 173] width 319 height 47
click at [650, 605] on button "Learn More" at bounding box center [628, 616] width 81 height 23
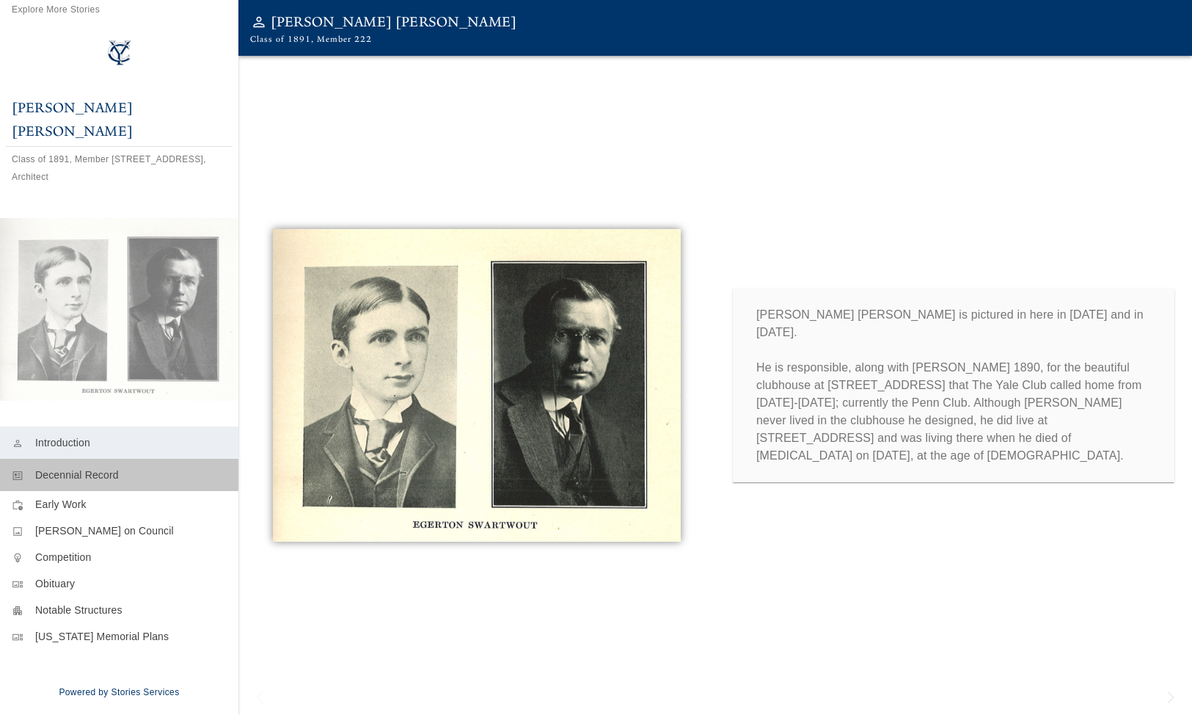
click at [85, 475] on div "newsmode Decennial Record" at bounding box center [119, 475] width 238 height 32
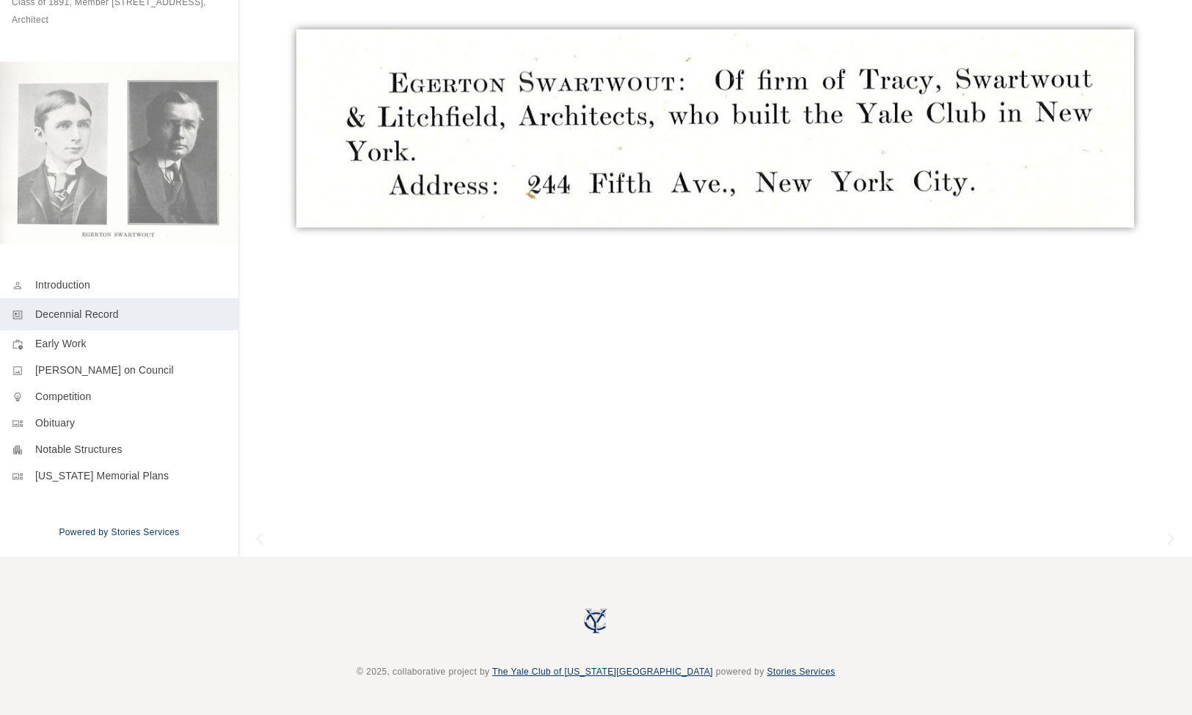
scroll to position [158, 0]
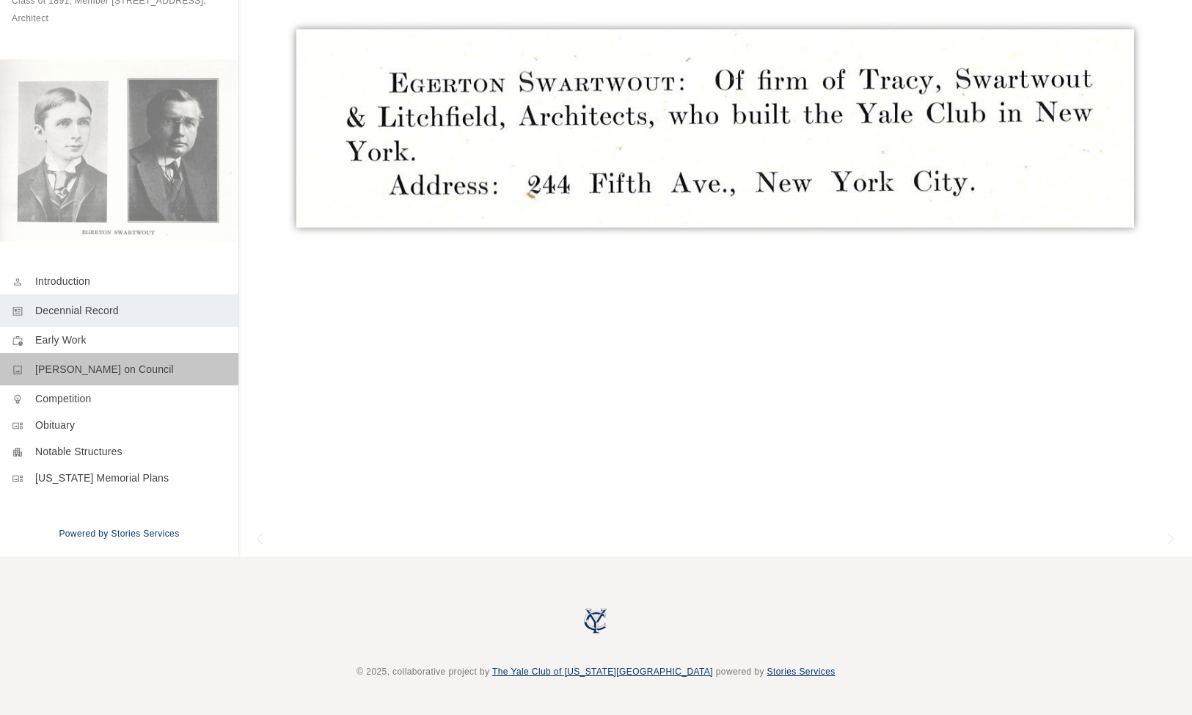
click at [94, 362] on p "[PERSON_NAME] on Council" at bounding box center [130, 369] width 191 height 15
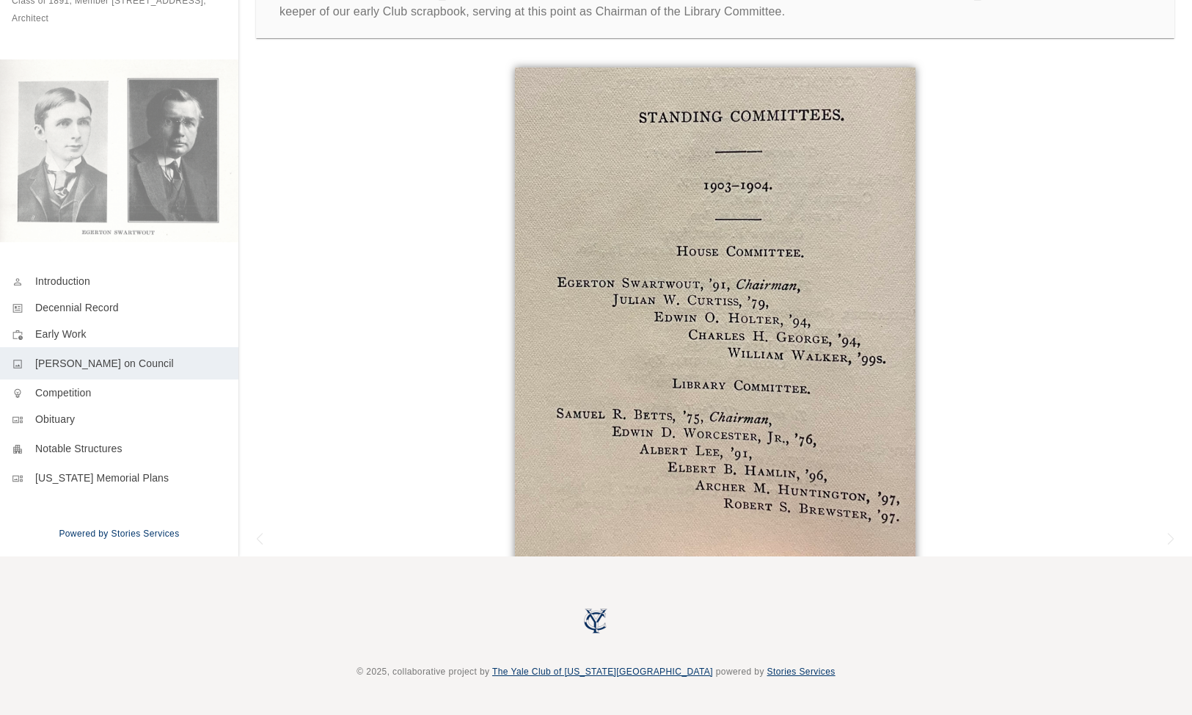
scroll to position [159, 0]
click at [72, 423] on div "gallery_thumbnail Obituary" at bounding box center [119, 422] width 238 height 32
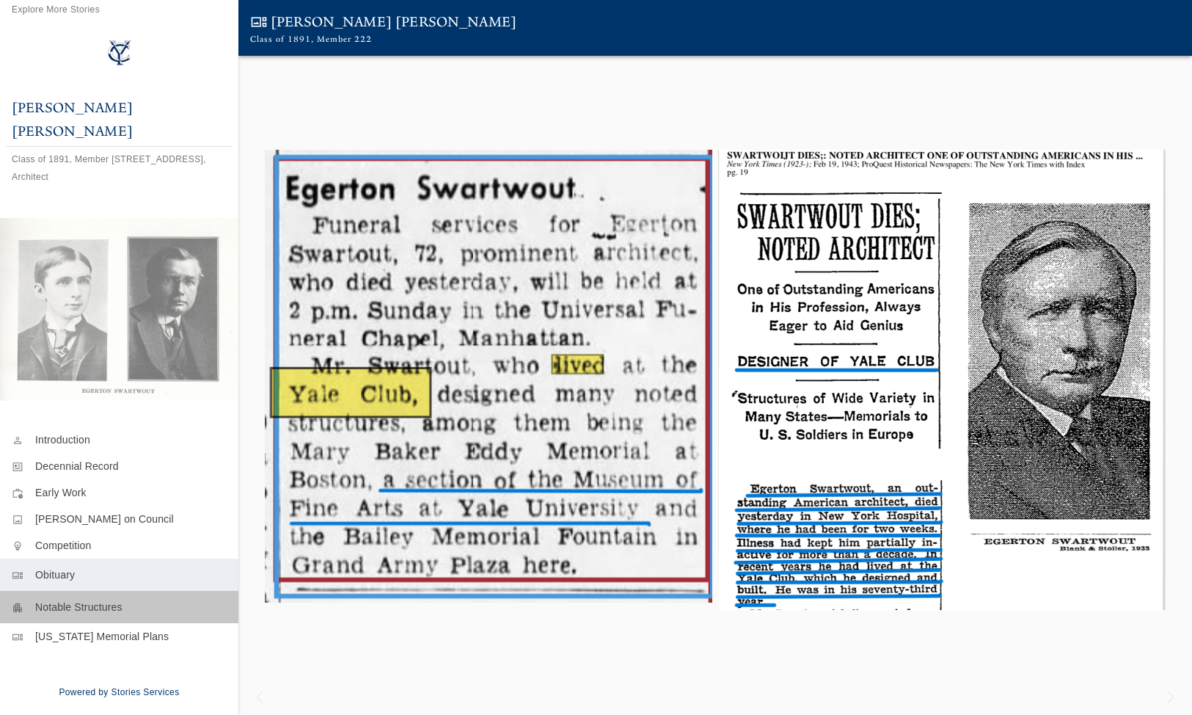
click at [115, 599] on p "Notable Structures" at bounding box center [130, 606] width 191 height 15
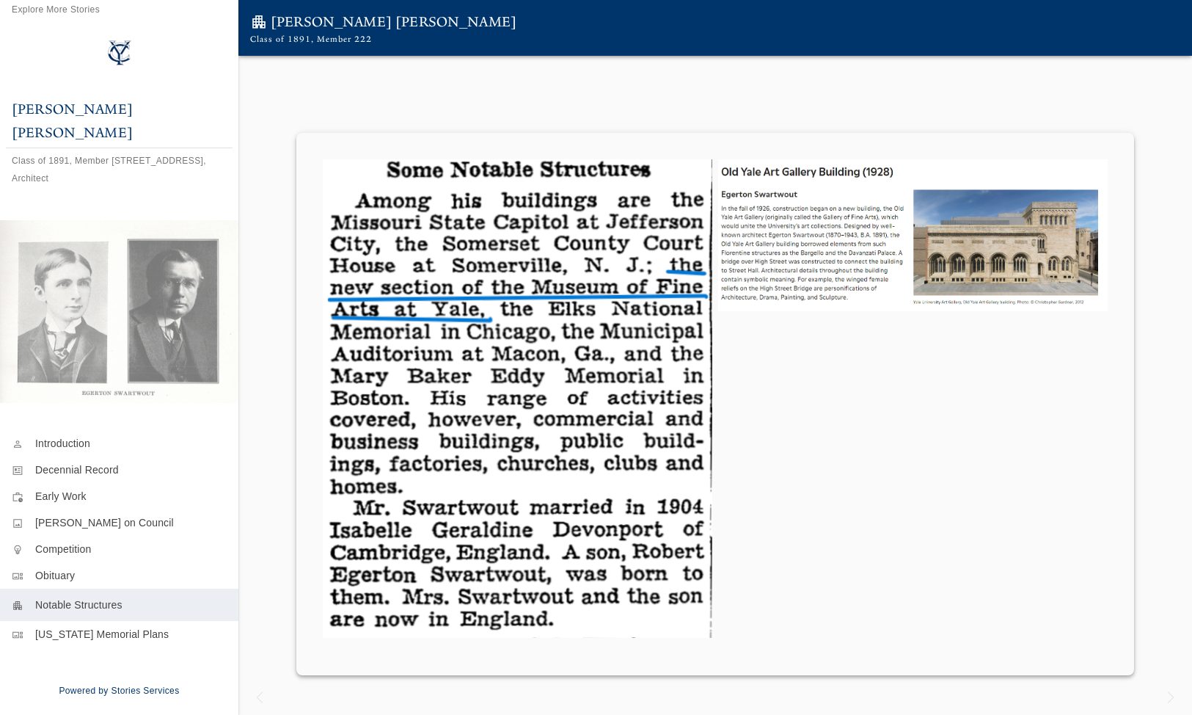
click at [604, 134] on div at bounding box center [715, 385] width 954 height 528
click at [784, 190] on img at bounding box center [913, 234] width 390 height 151
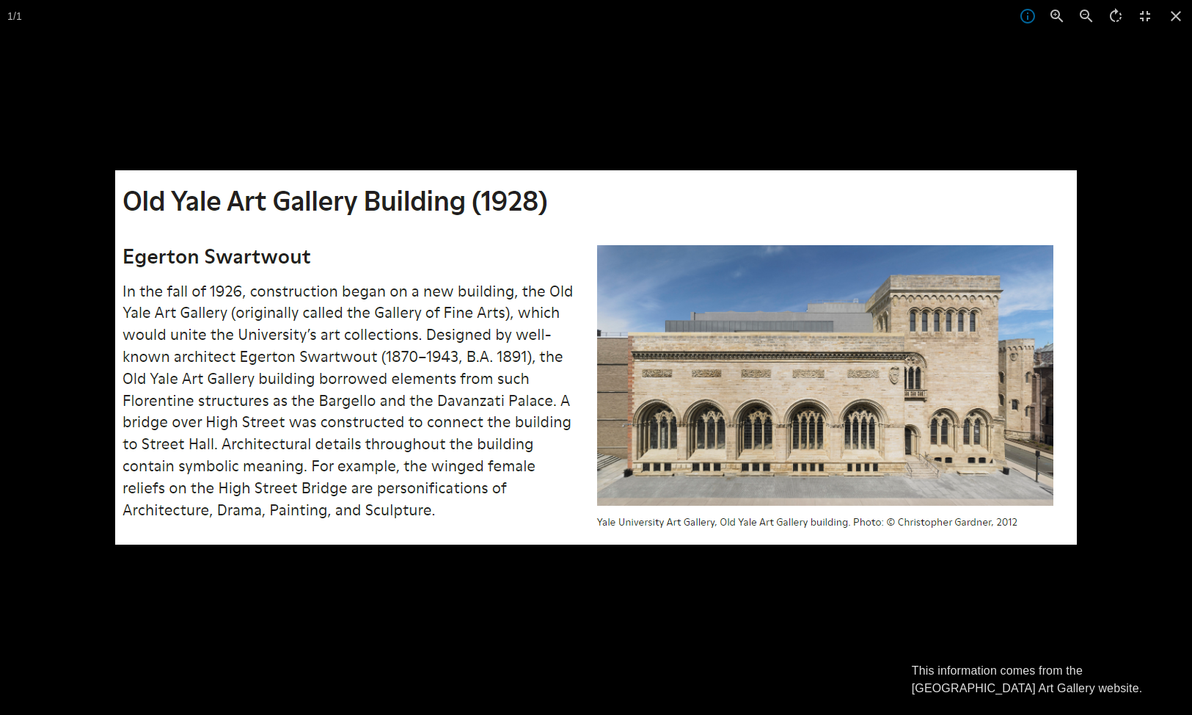
click at [839, 99] on div at bounding box center [596, 357] width 1192 height 715
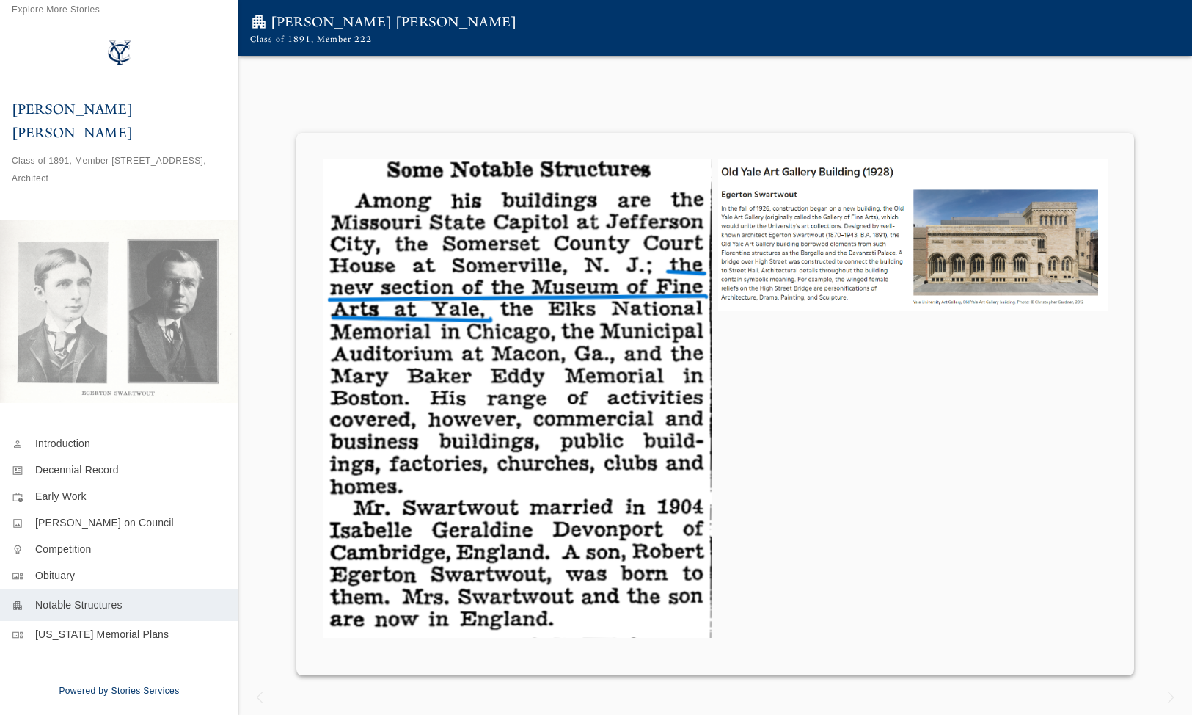
click at [1152, 73] on div at bounding box center [715, 385] width 954 height 659
click at [756, 166] on img at bounding box center [913, 234] width 390 height 151
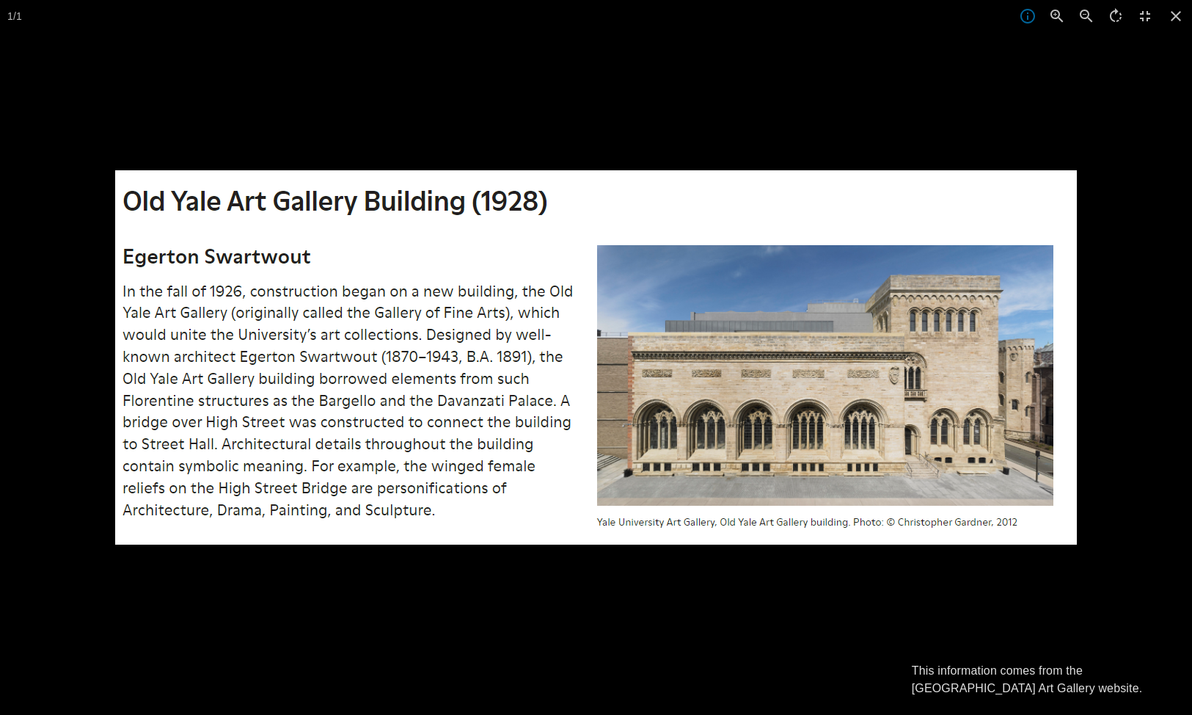
click at [811, 126] on div at bounding box center [596, 357] width 1192 height 715
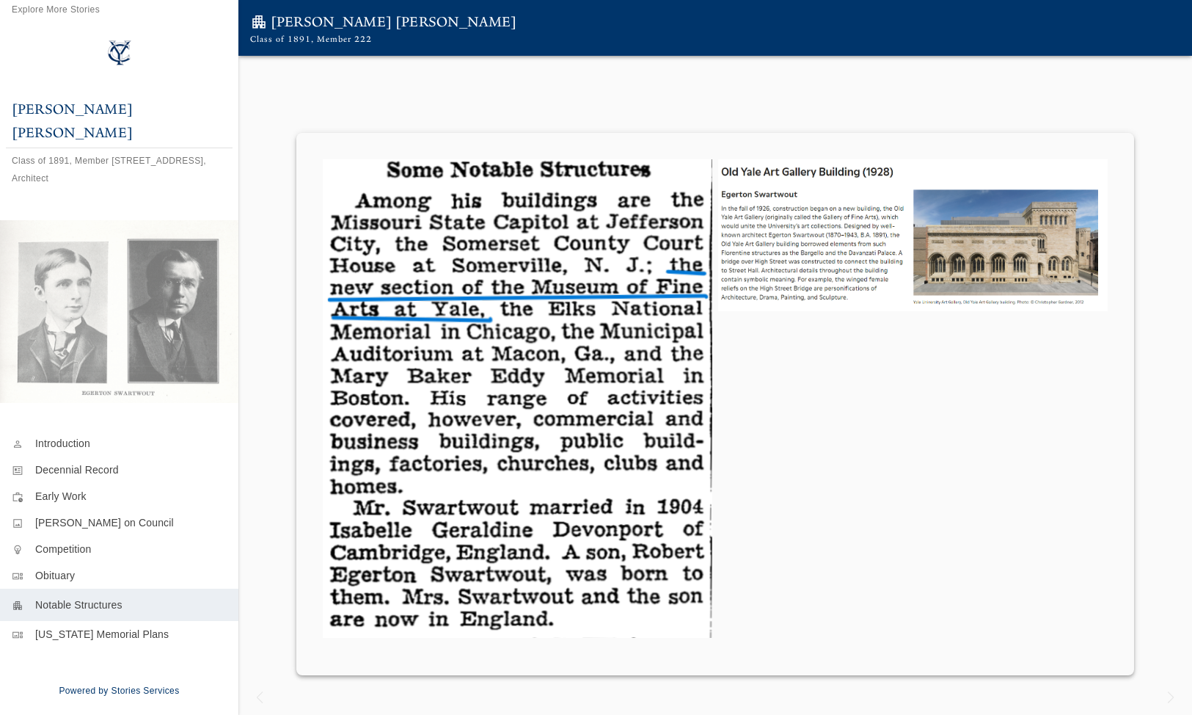
click at [734, 236] on img at bounding box center [913, 234] width 390 height 151
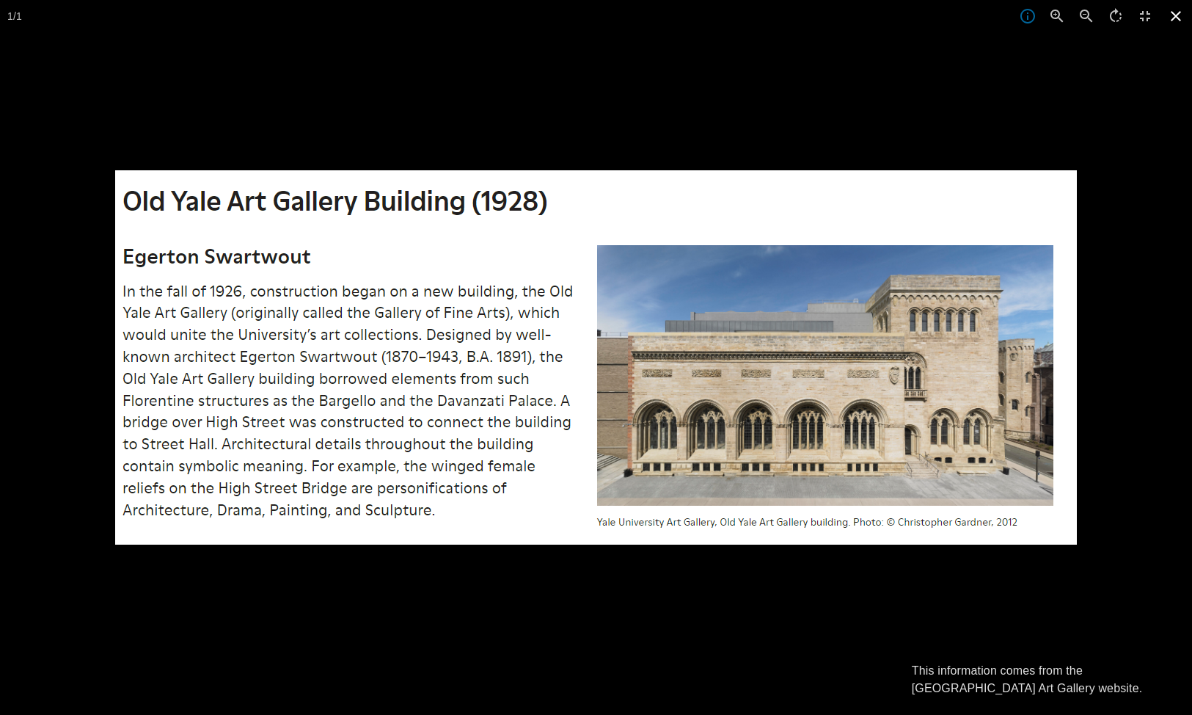
click at [1173, 19] on icon at bounding box center [1176, 16] width 10 height 10
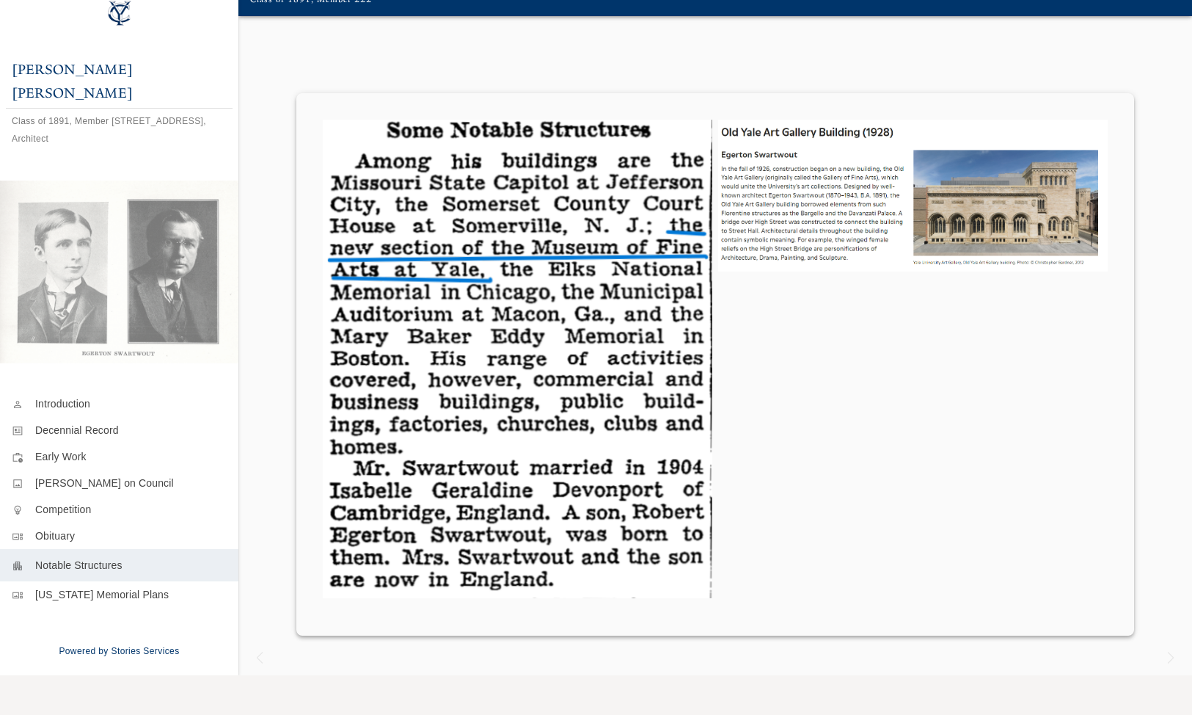
scroll to position [40, 0]
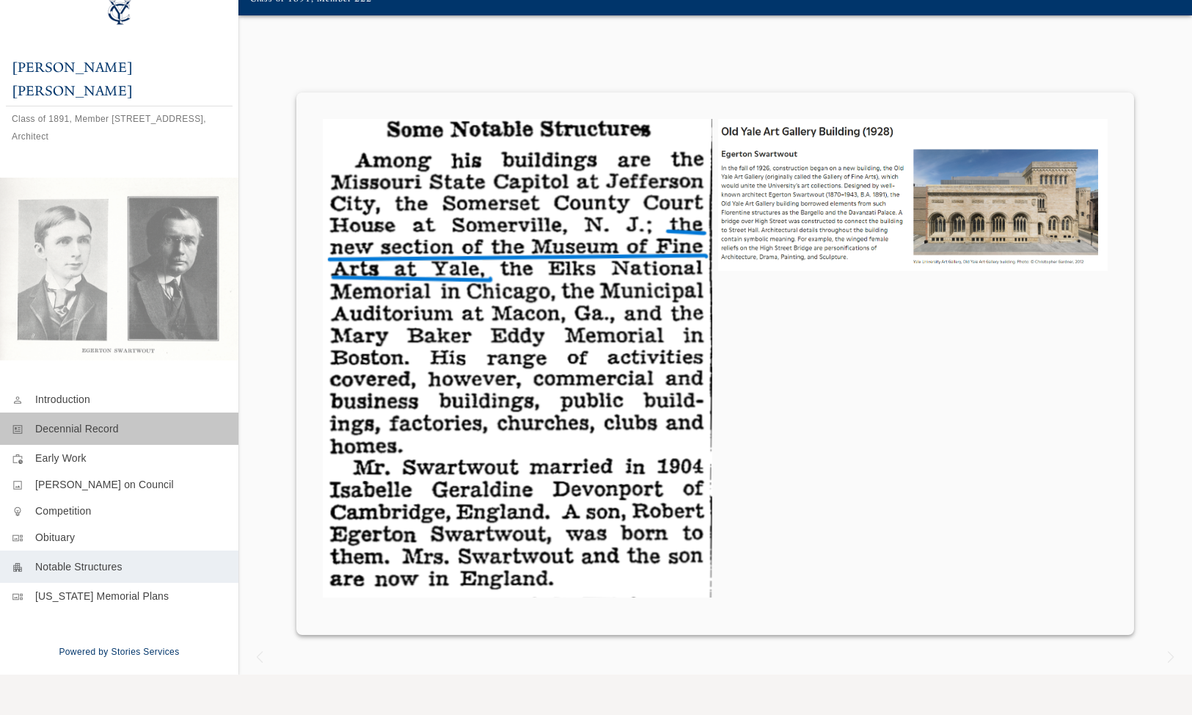
click at [65, 421] on p "Decennial Record" at bounding box center [130, 428] width 191 height 15
